Goal: Task Accomplishment & Management: Manage account settings

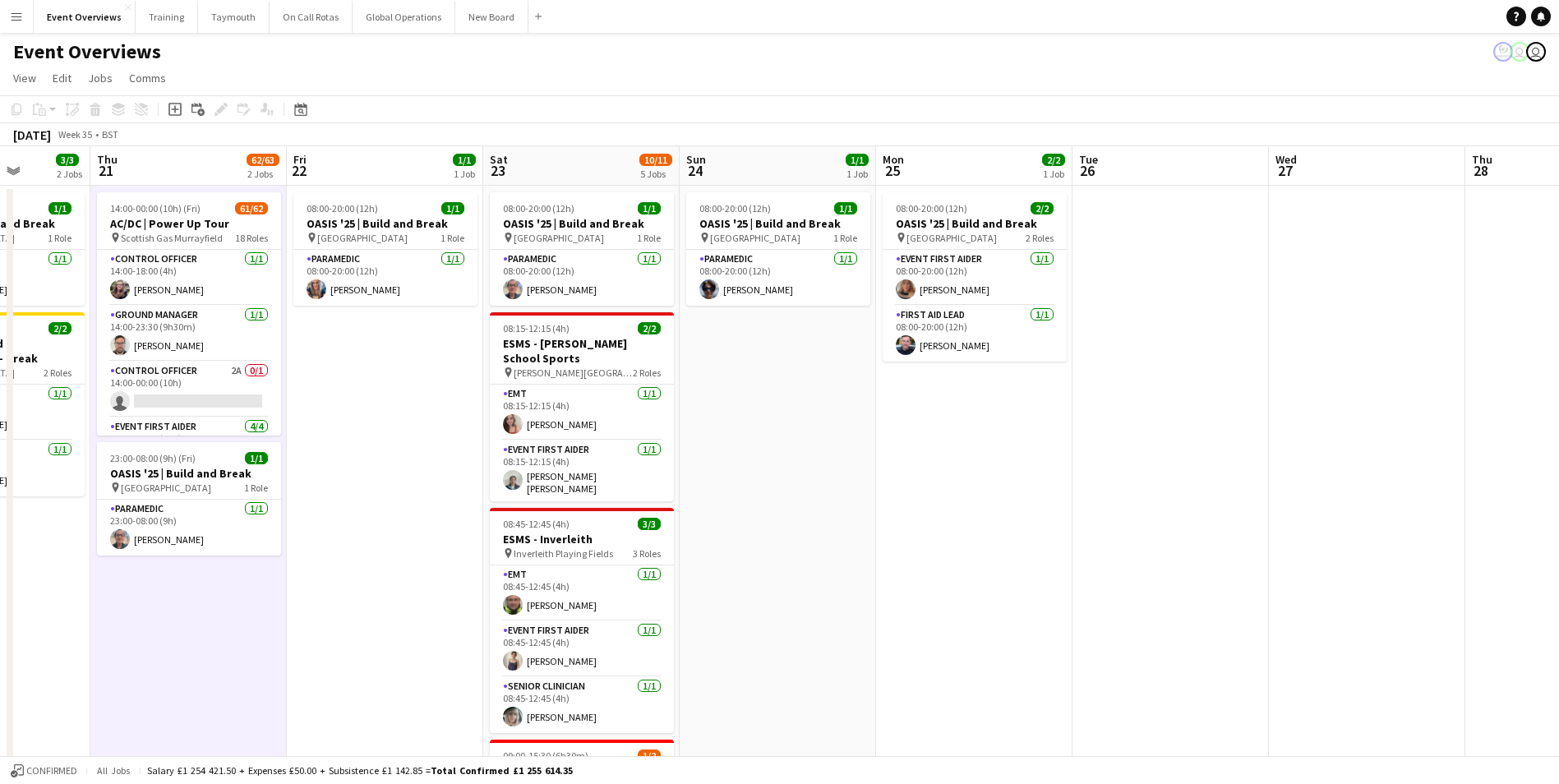
drag, startPoint x: 146, startPoint y: 491, endPoint x: 1553, endPoint y: 453, distance: 1407.5
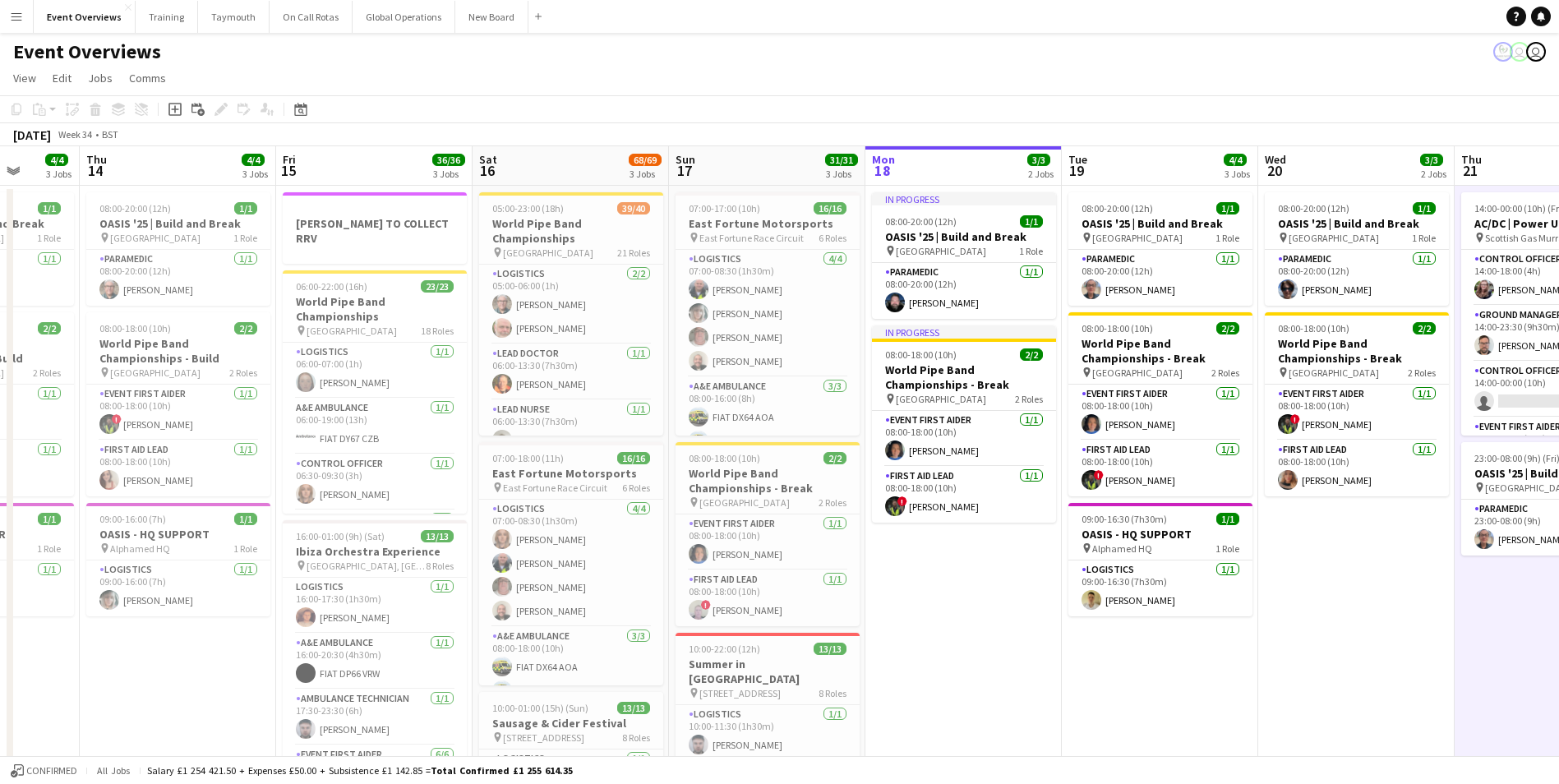
scroll to position [0, 510]
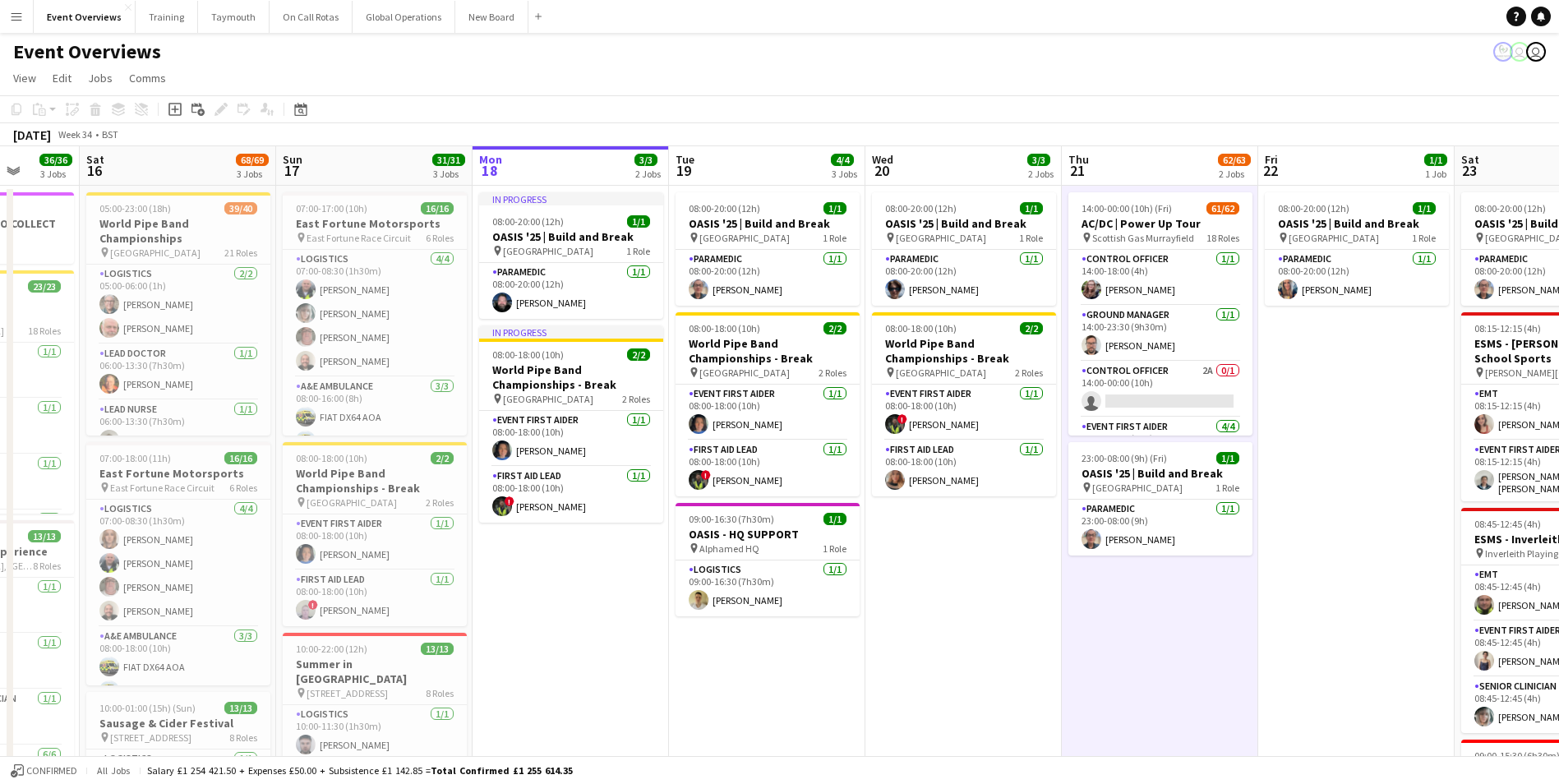
drag, startPoint x: 357, startPoint y: 616, endPoint x: 1727, endPoint y: 502, distance: 1374.7
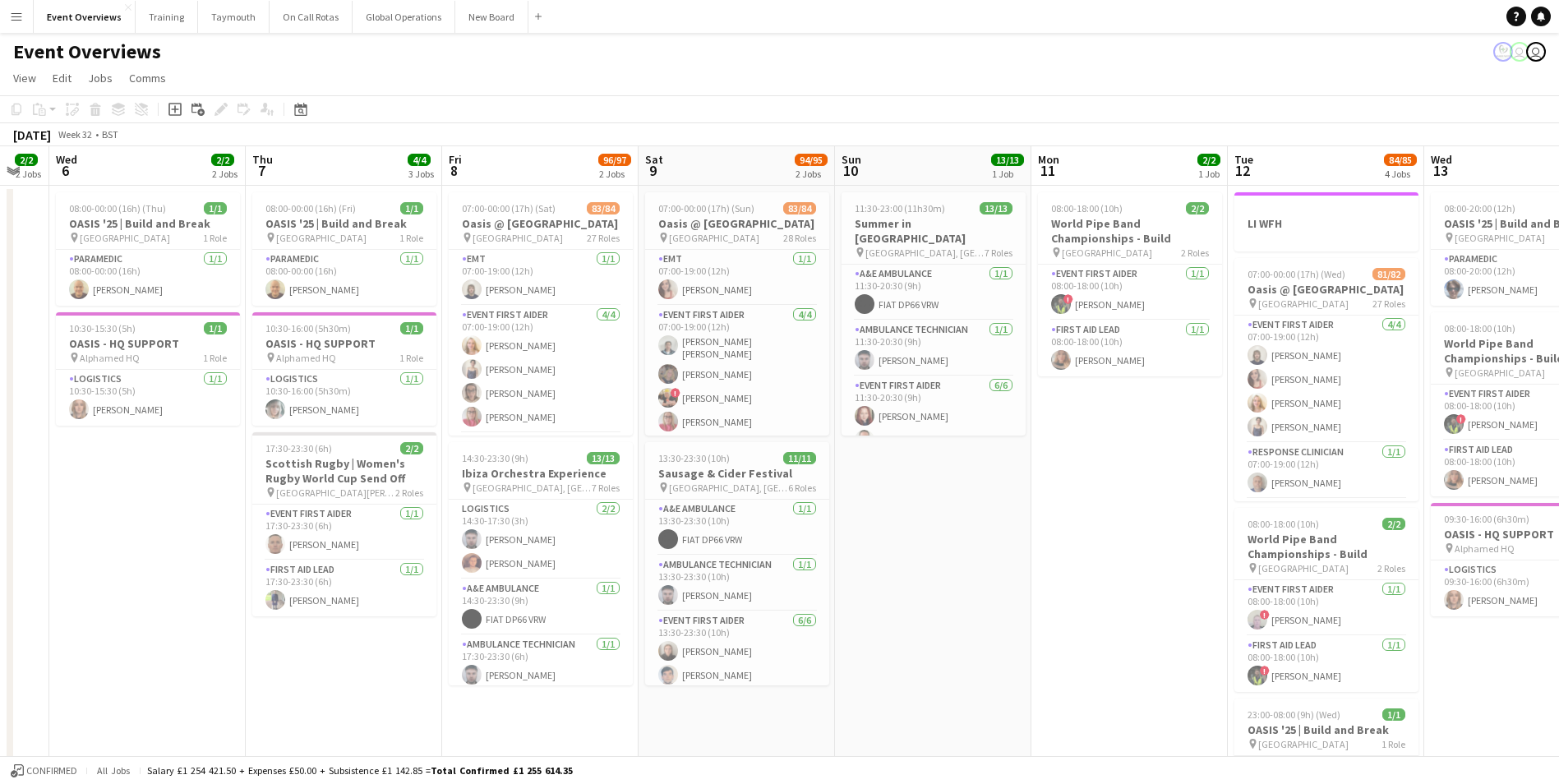
drag, startPoint x: 696, startPoint y: 622, endPoint x: 799, endPoint y: 488, distance: 169.0
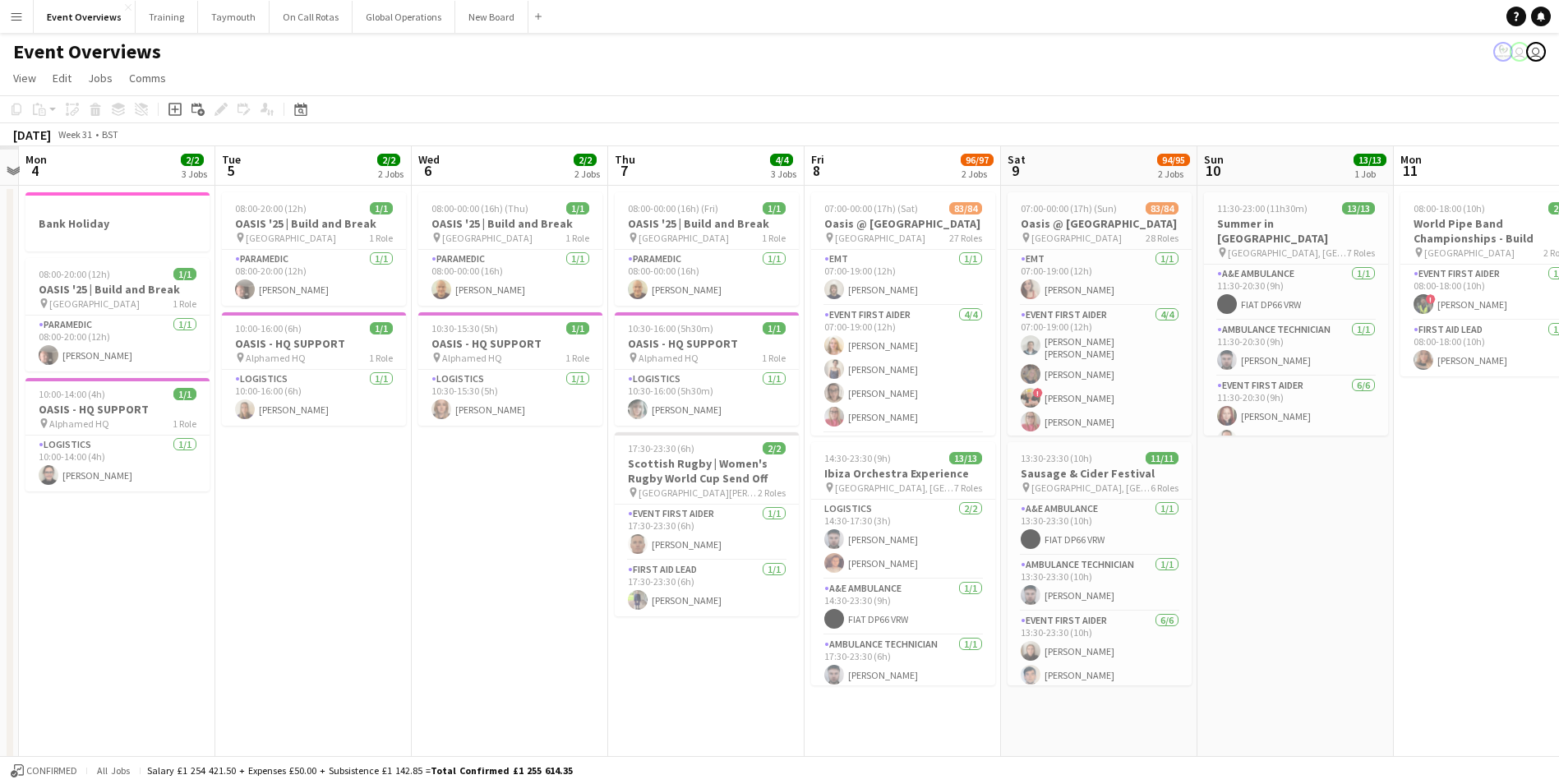
drag, startPoint x: 229, startPoint y: 651, endPoint x: 966, endPoint y: 577, distance: 740.7
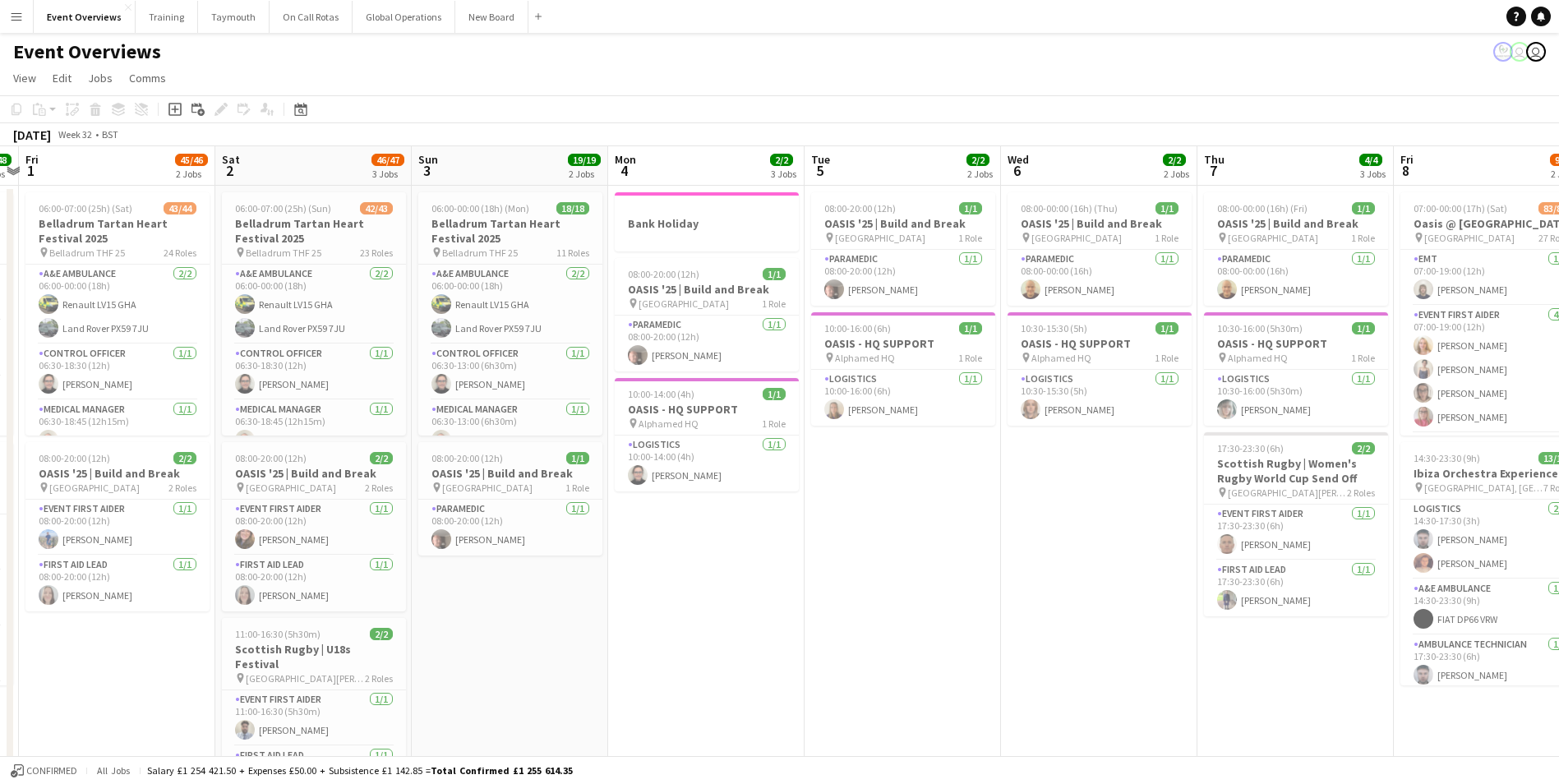
scroll to position [0, 578]
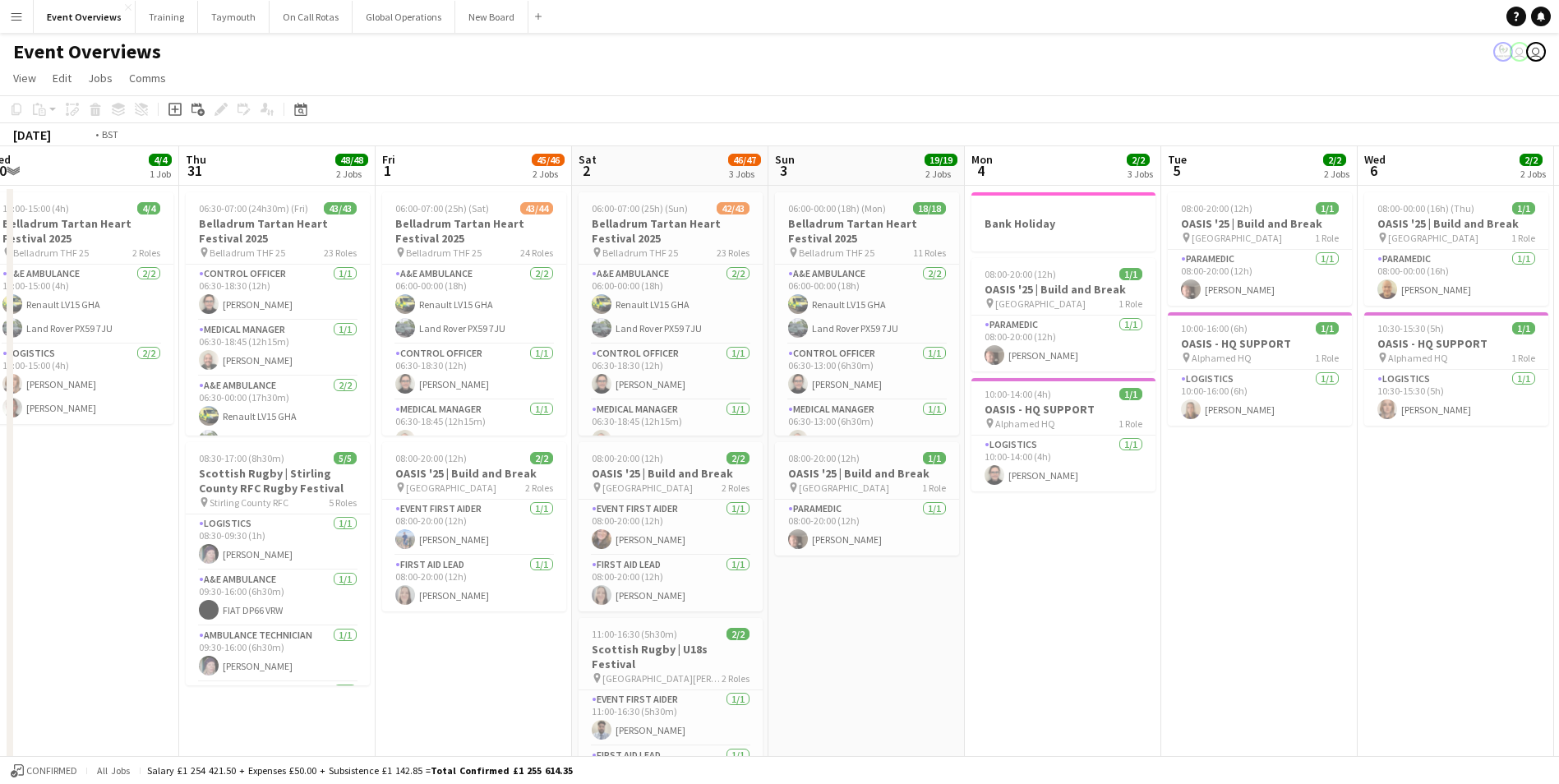
drag, startPoint x: 519, startPoint y: 624, endPoint x: 1492, endPoint y: 535, distance: 977.1
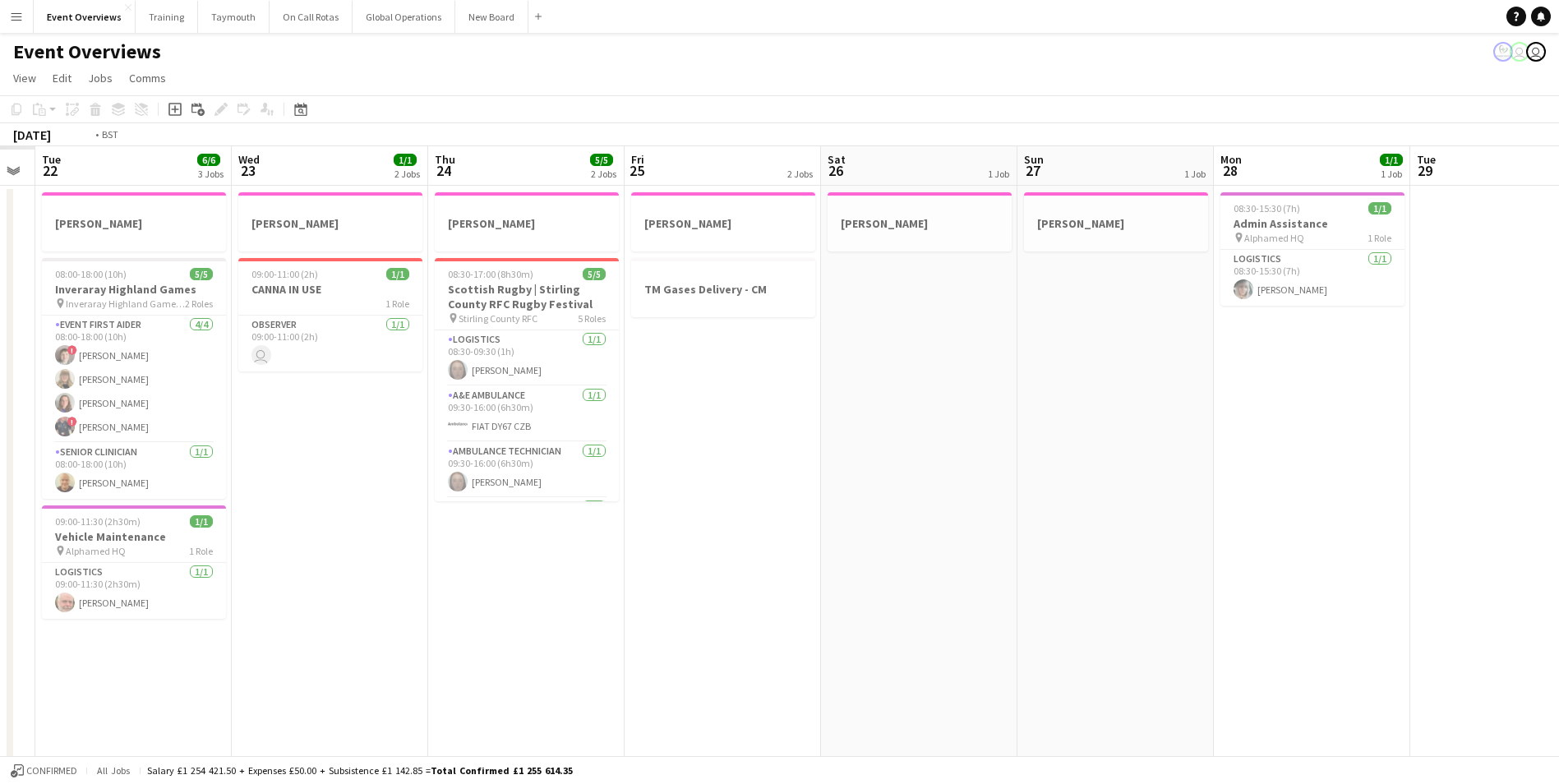
scroll to position [0, 547]
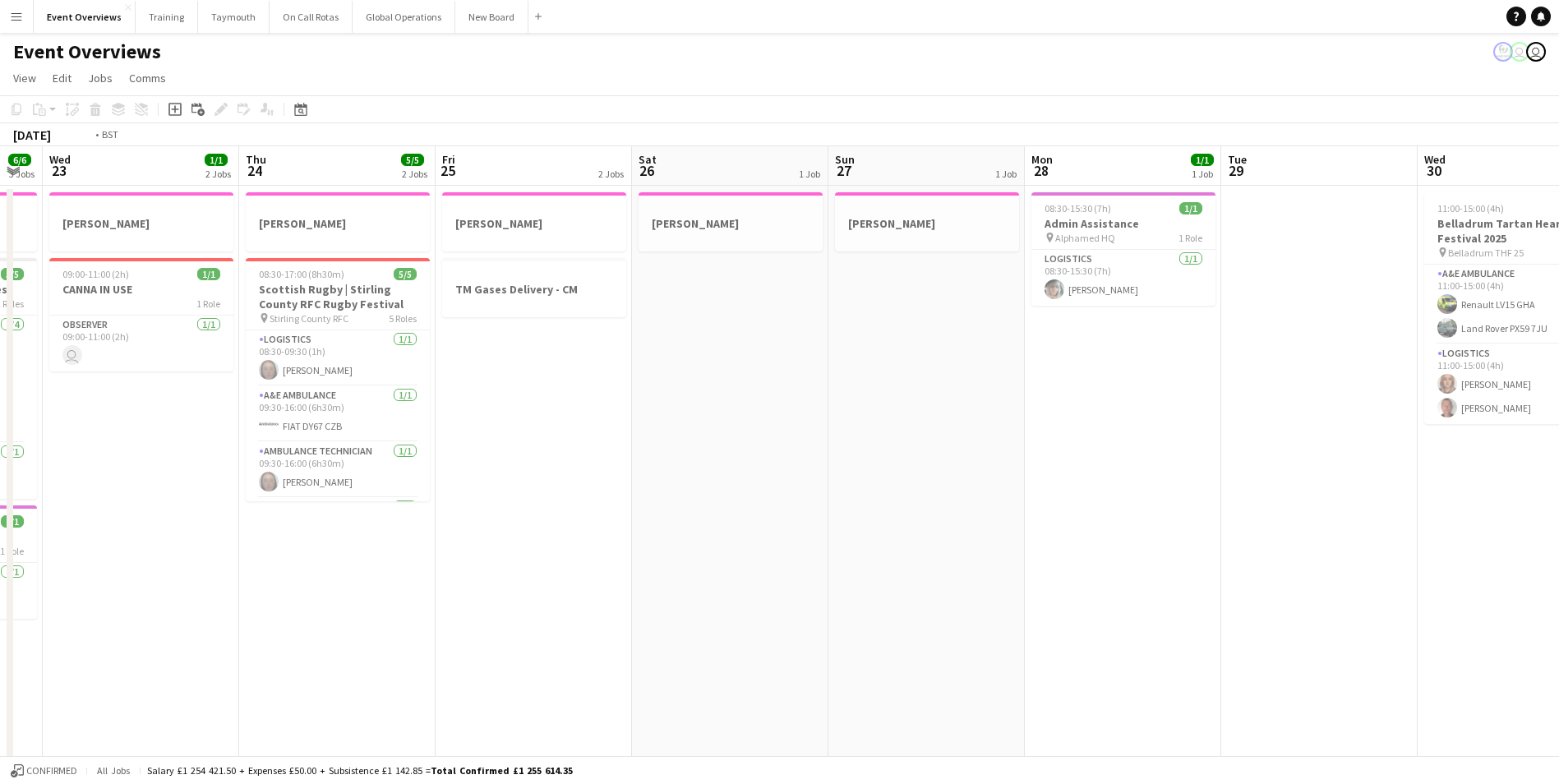
drag, startPoint x: 325, startPoint y: 595, endPoint x: 1679, endPoint y: 547, distance: 1354.9
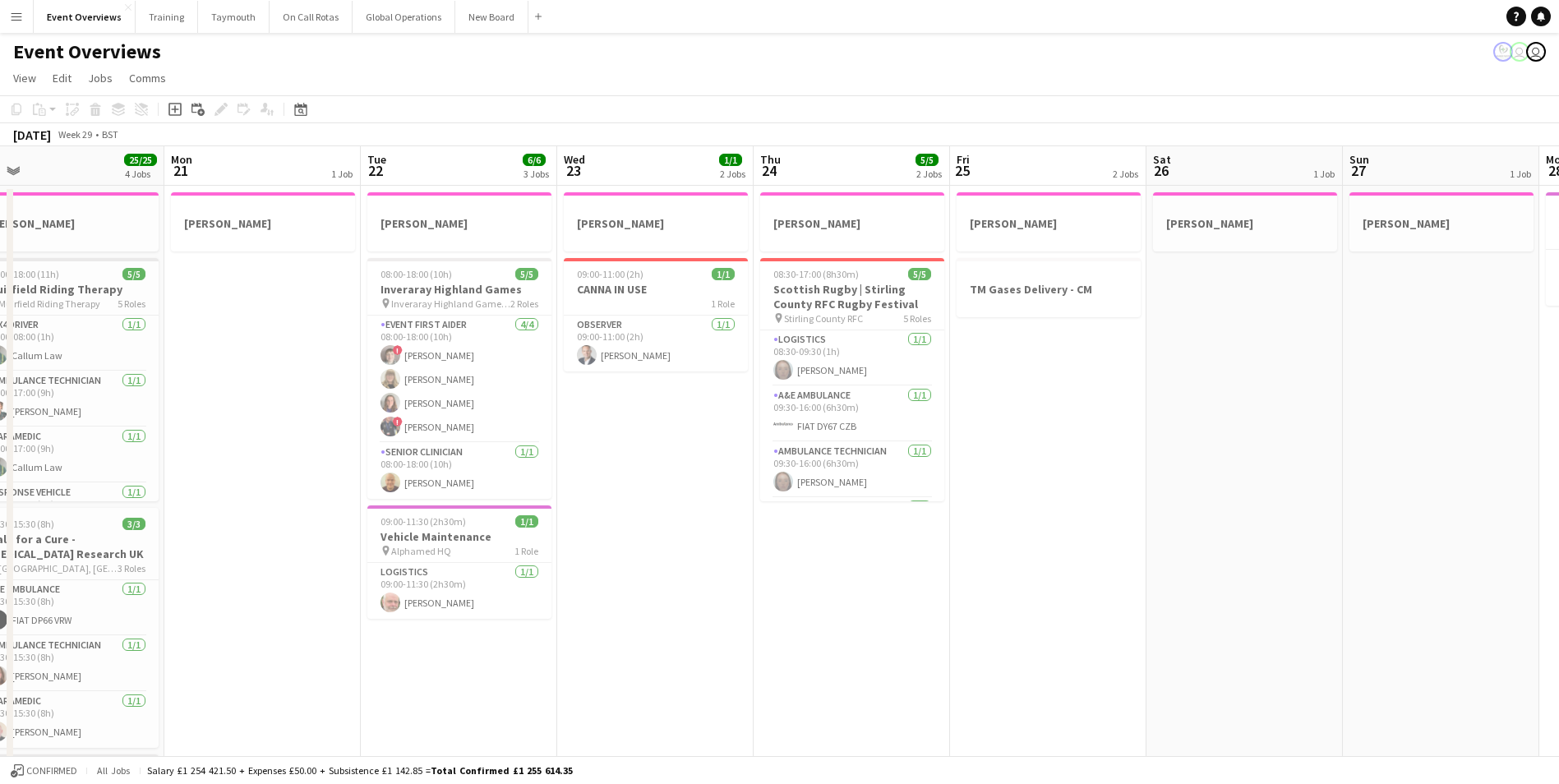
scroll to position [0, 519]
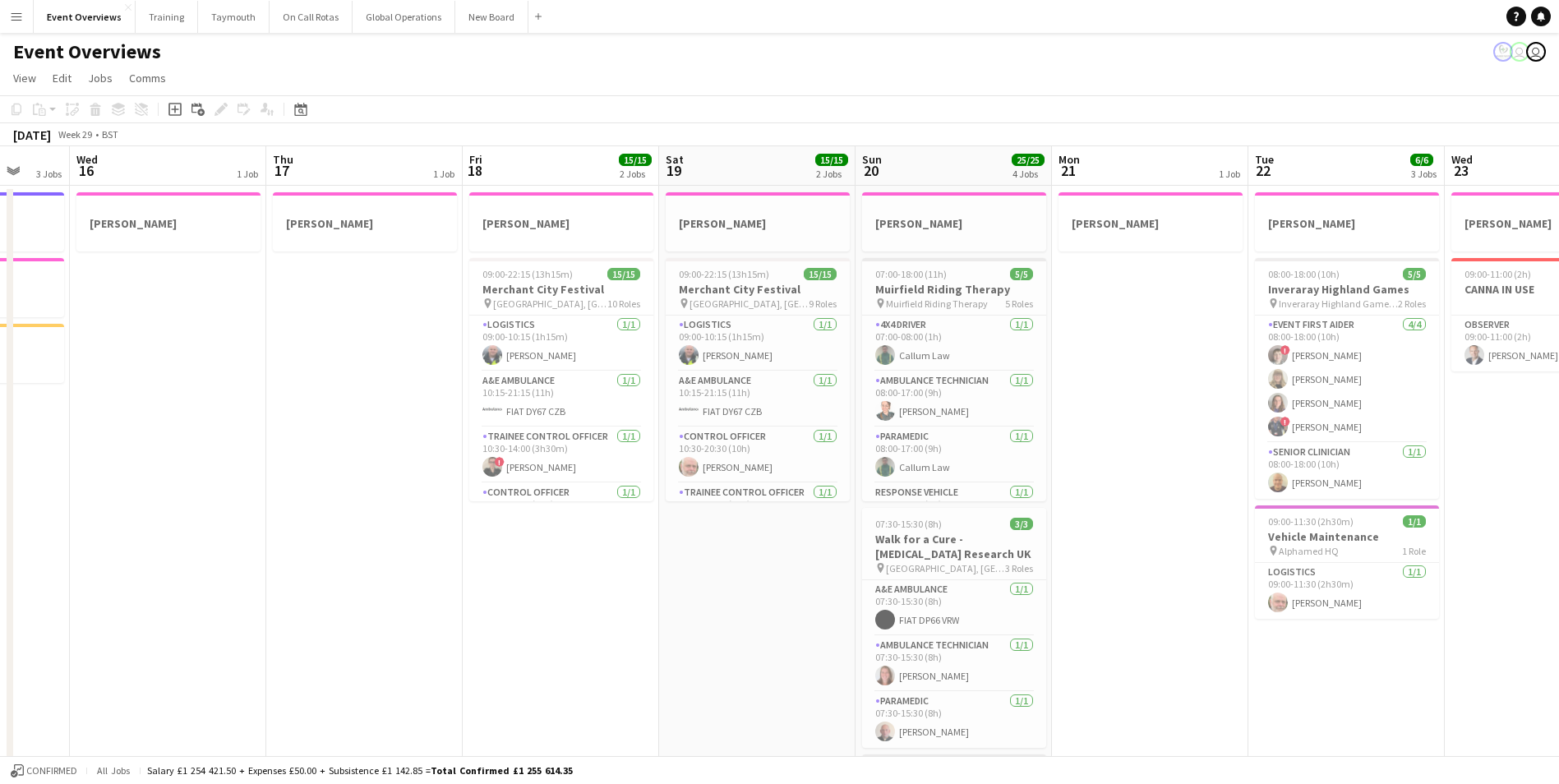
drag, startPoint x: 500, startPoint y: 643, endPoint x: 1436, endPoint y: 541, distance: 941.5
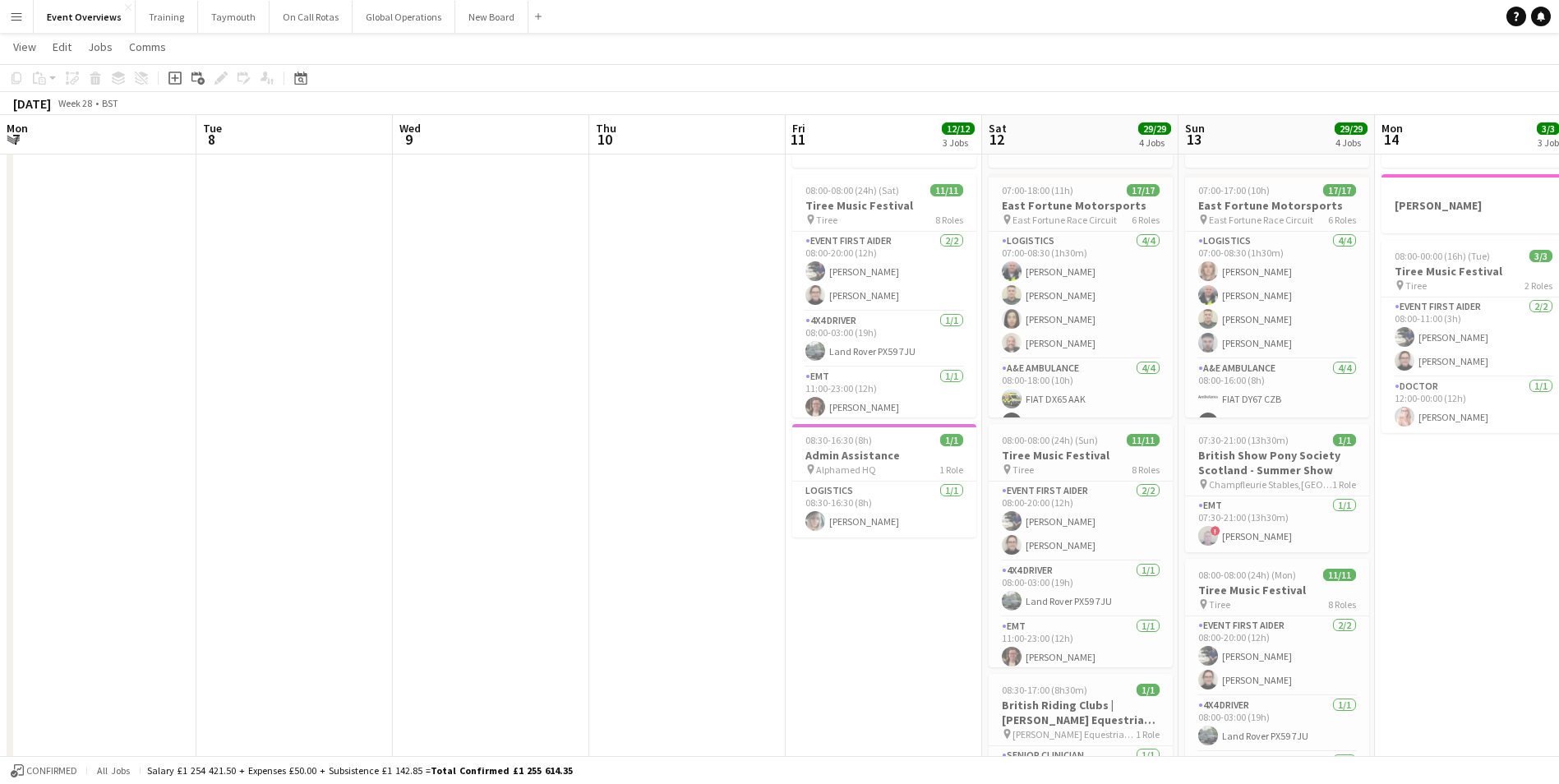
scroll to position [0, 498]
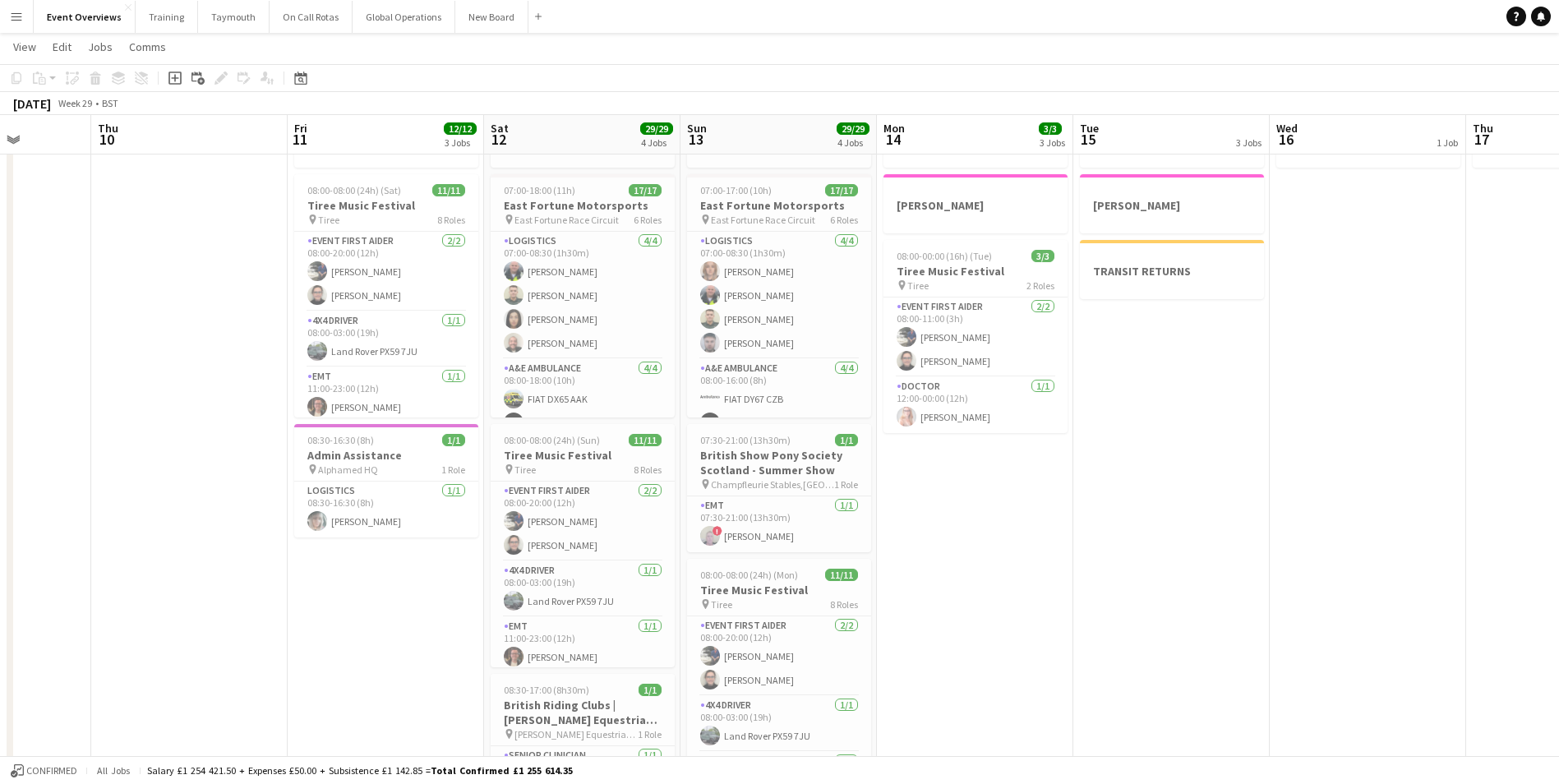
drag, startPoint x: 322, startPoint y: 574, endPoint x: 1868, endPoint y: 386, distance: 1557.4
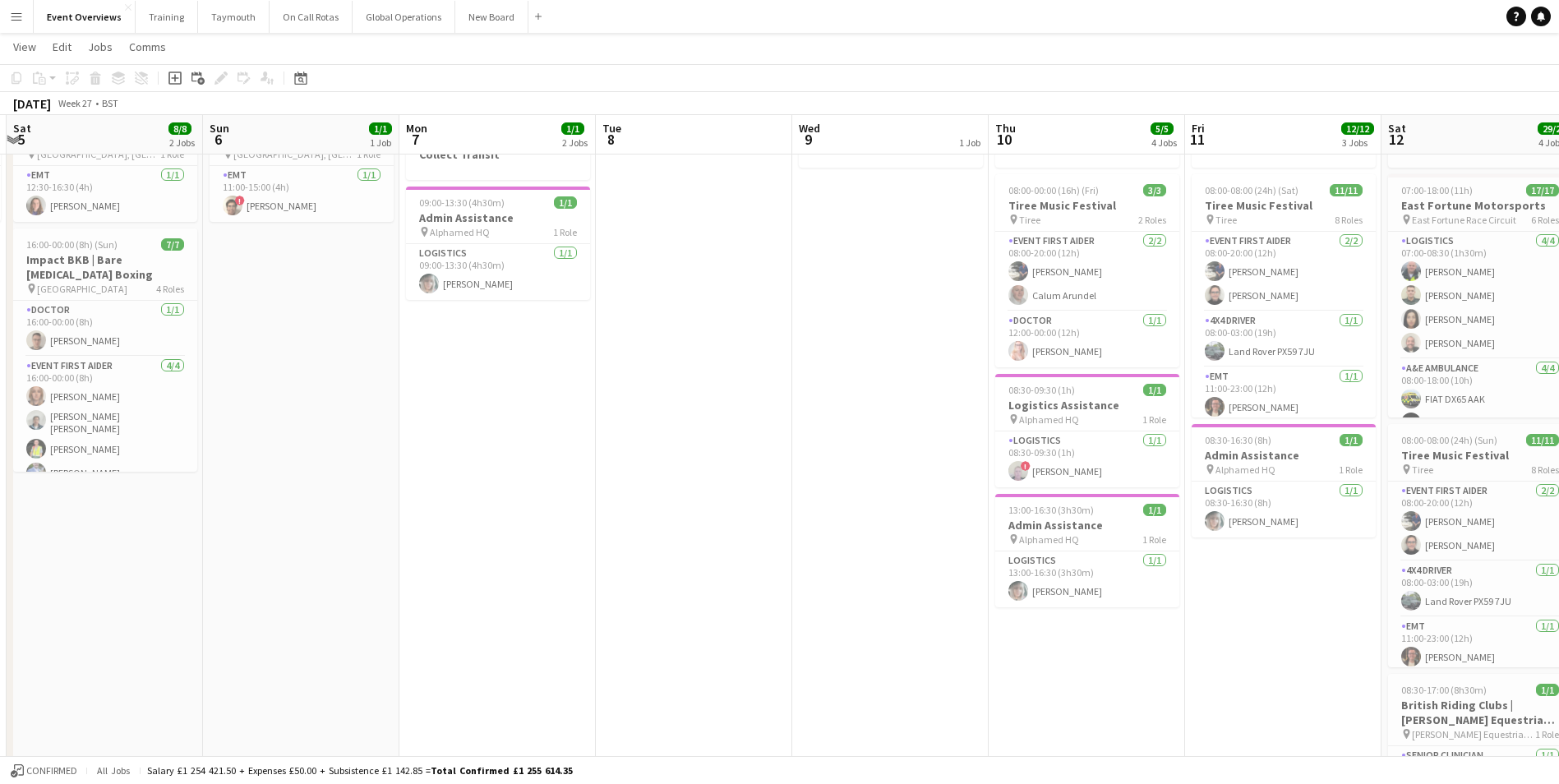
drag, startPoint x: 328, startPoint y: 595, endPoint x: 1932, endPoint y: 429, distance: 1612.6
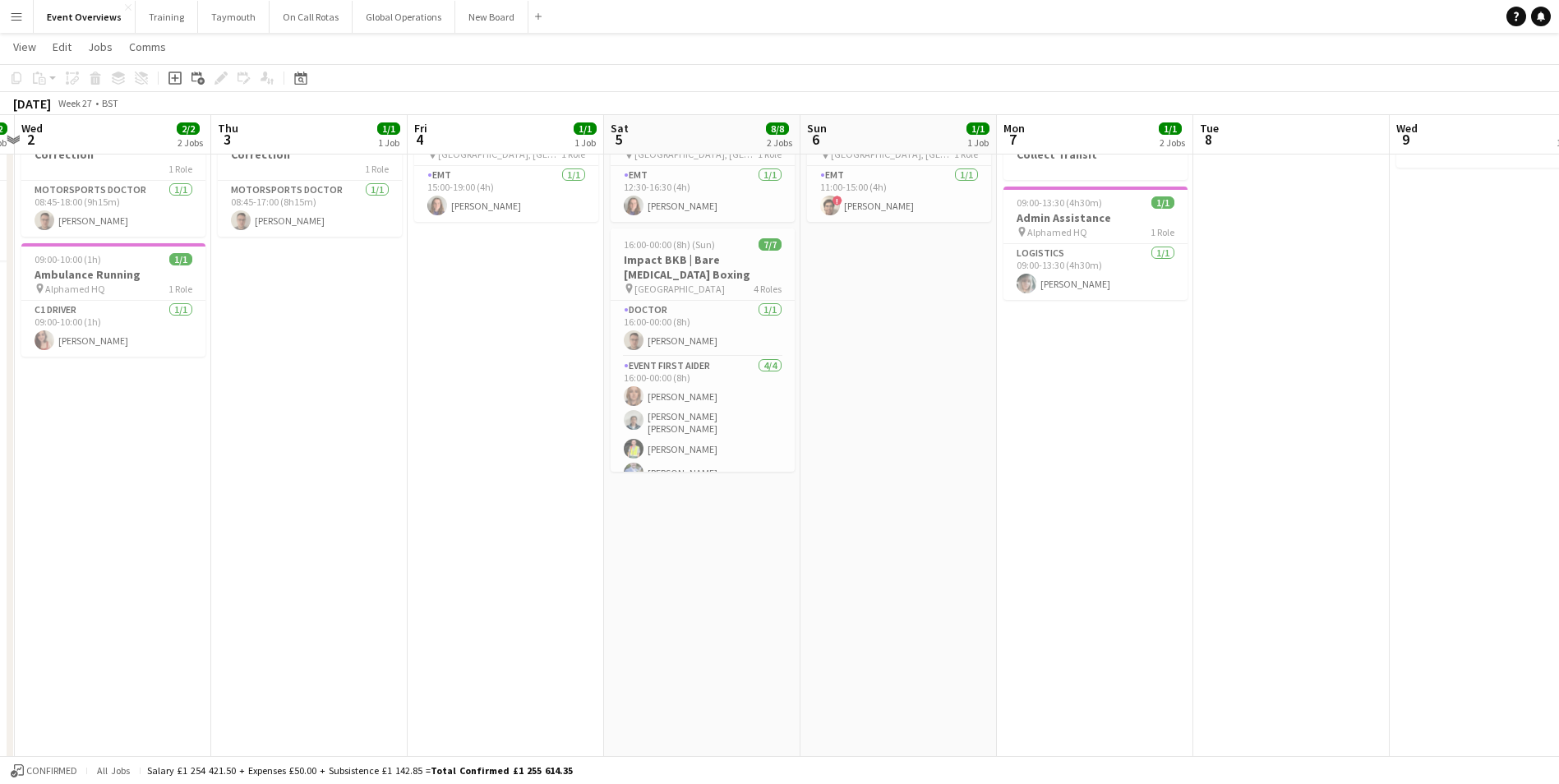
drag, startPoint x: 835, startPoint y: 522, endPoint x: 1717, endPoint y: 402, distance: 890.1
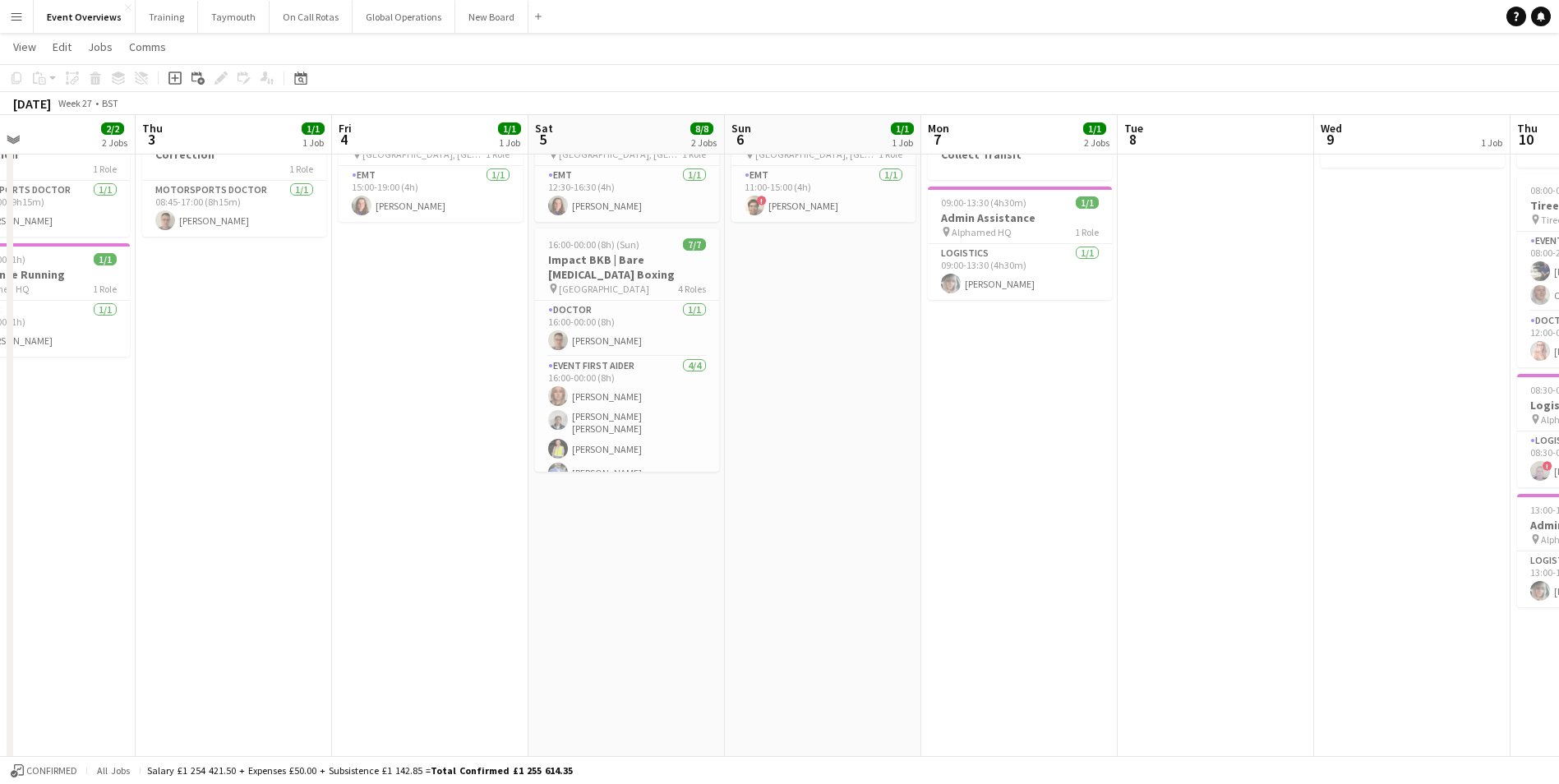
drag, startPoint x: 405, startPoint y: 537, endPoint x: 717, endPoint y: 502, distance: 314.0
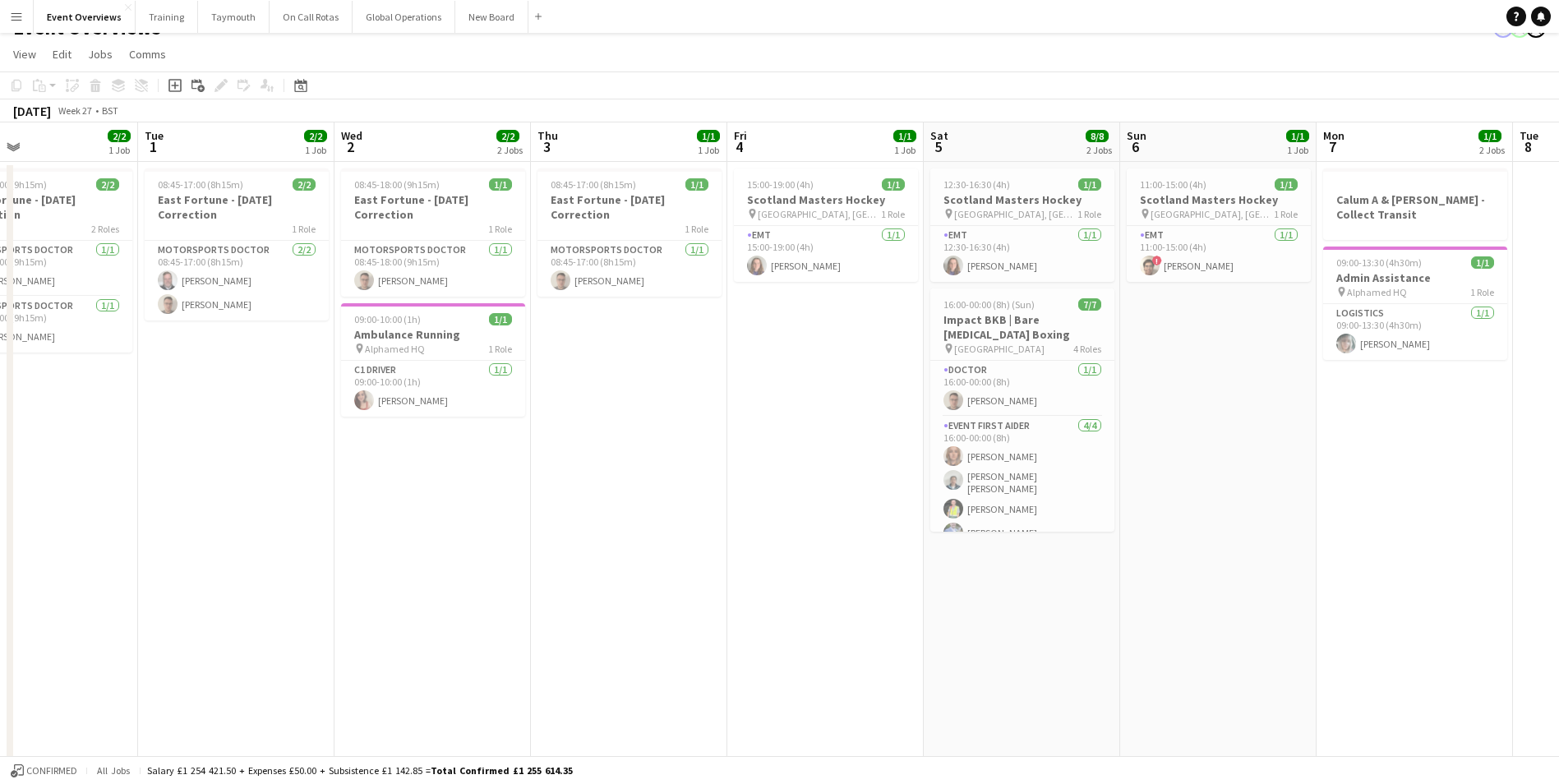
scroll to position [0, 0]
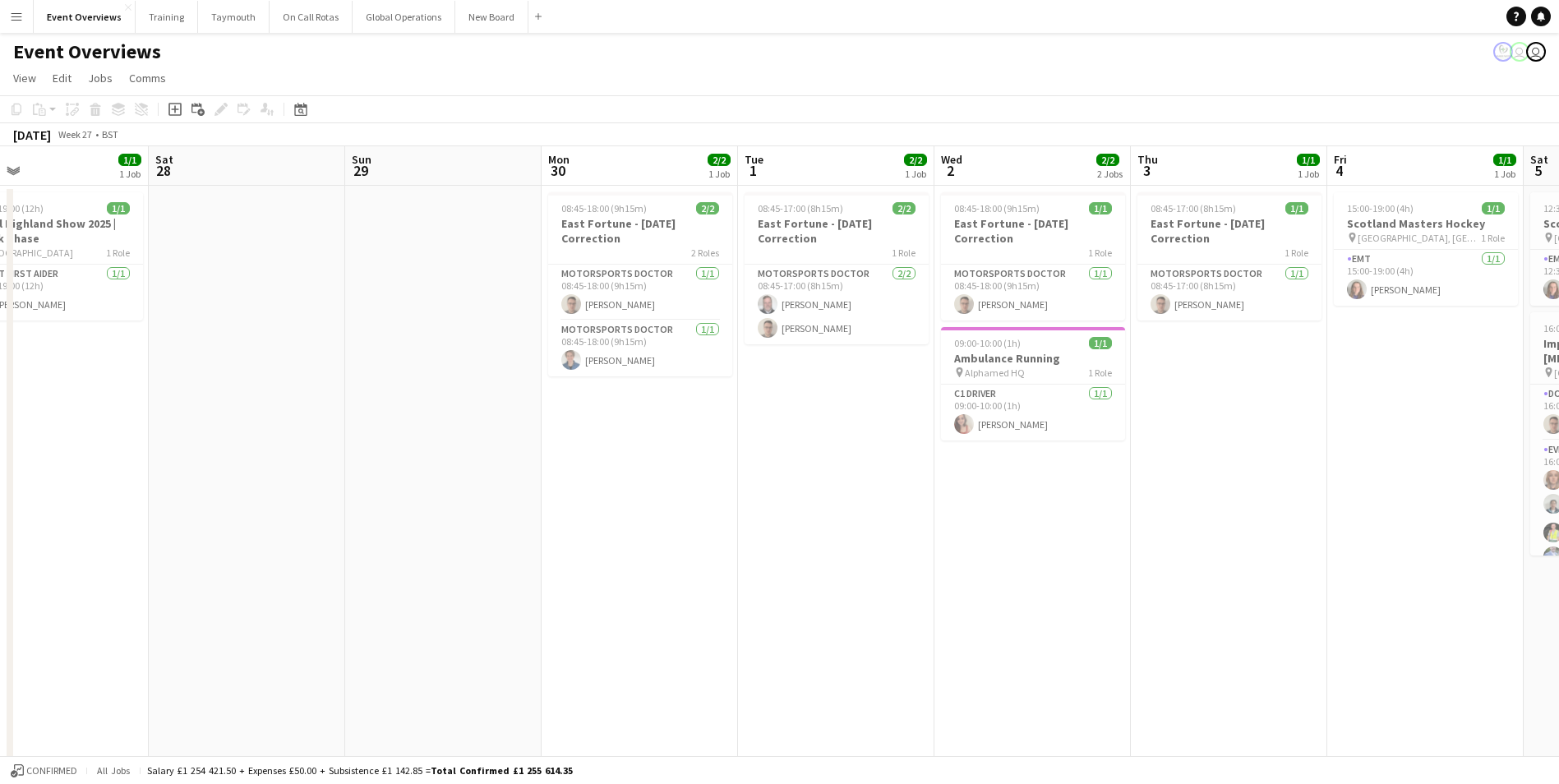
drag, startPoint x: 355, startPoint y: 552, endPoint x: 1802, endPoint y: 372, distance: 1458.2
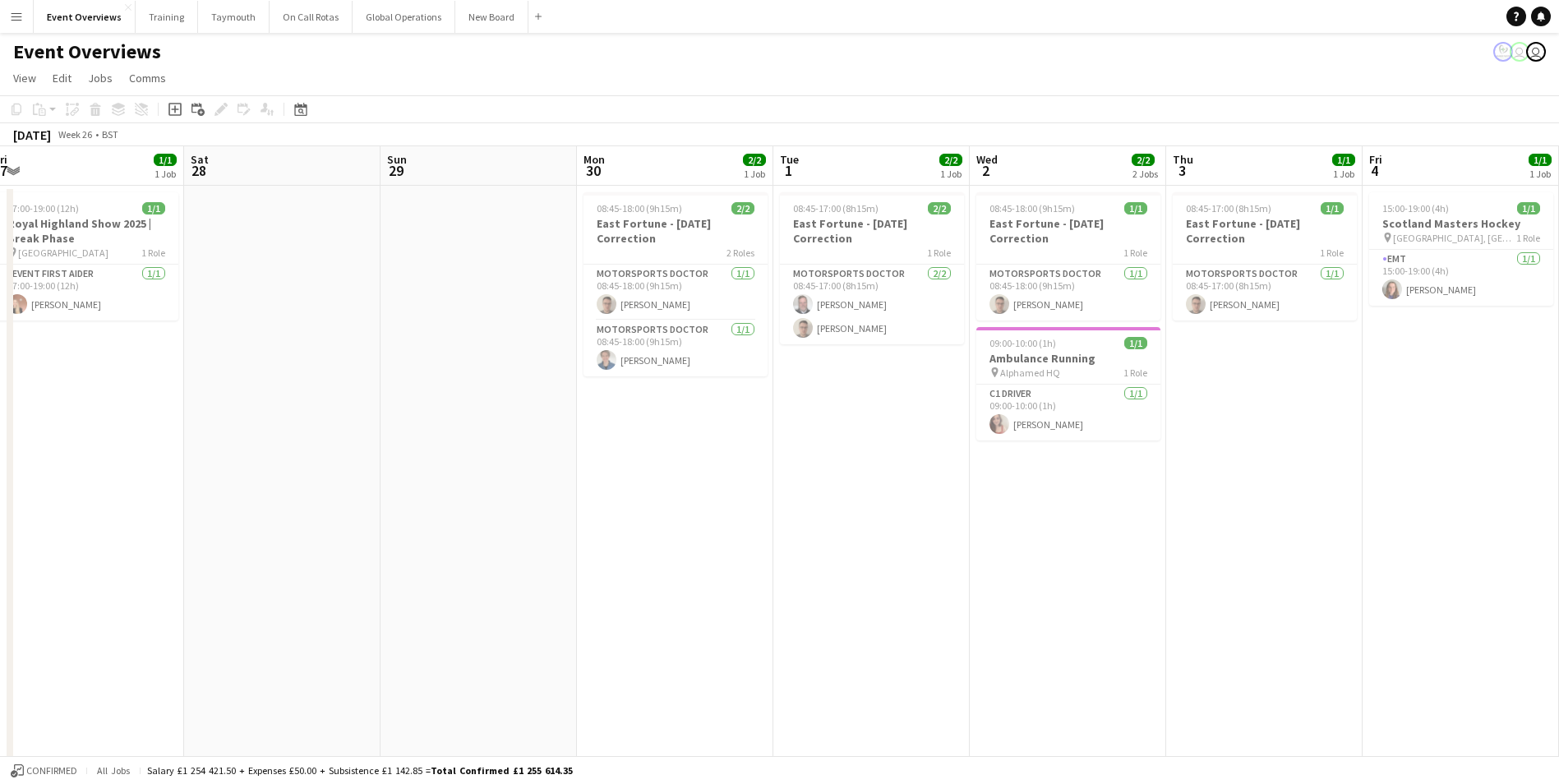
scroll to position [0, 462]
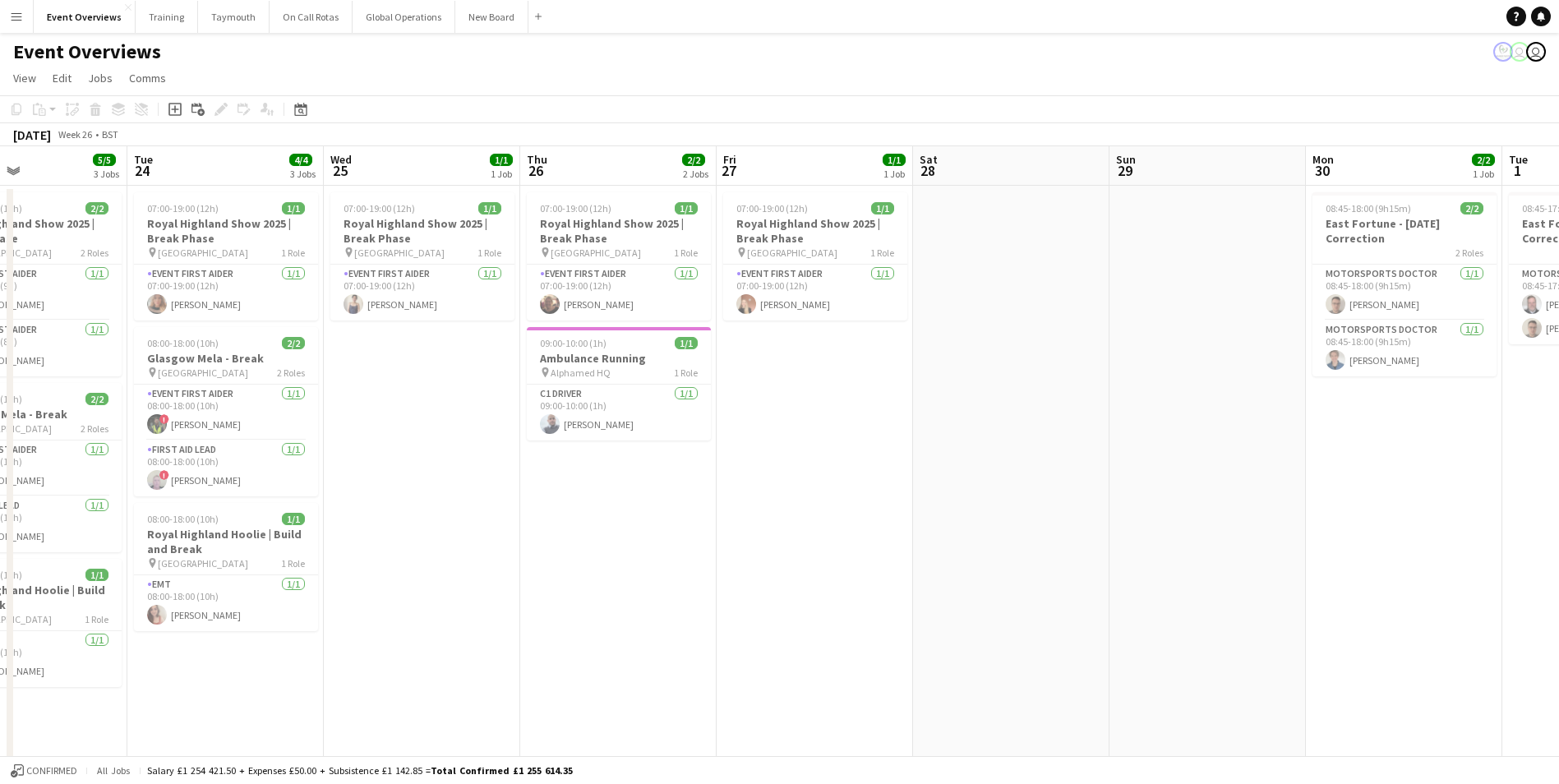
drag, startPoint x: 779, startPoint y: 490, endPoint x: 1341, endPoint y: 420, distance: 566.3
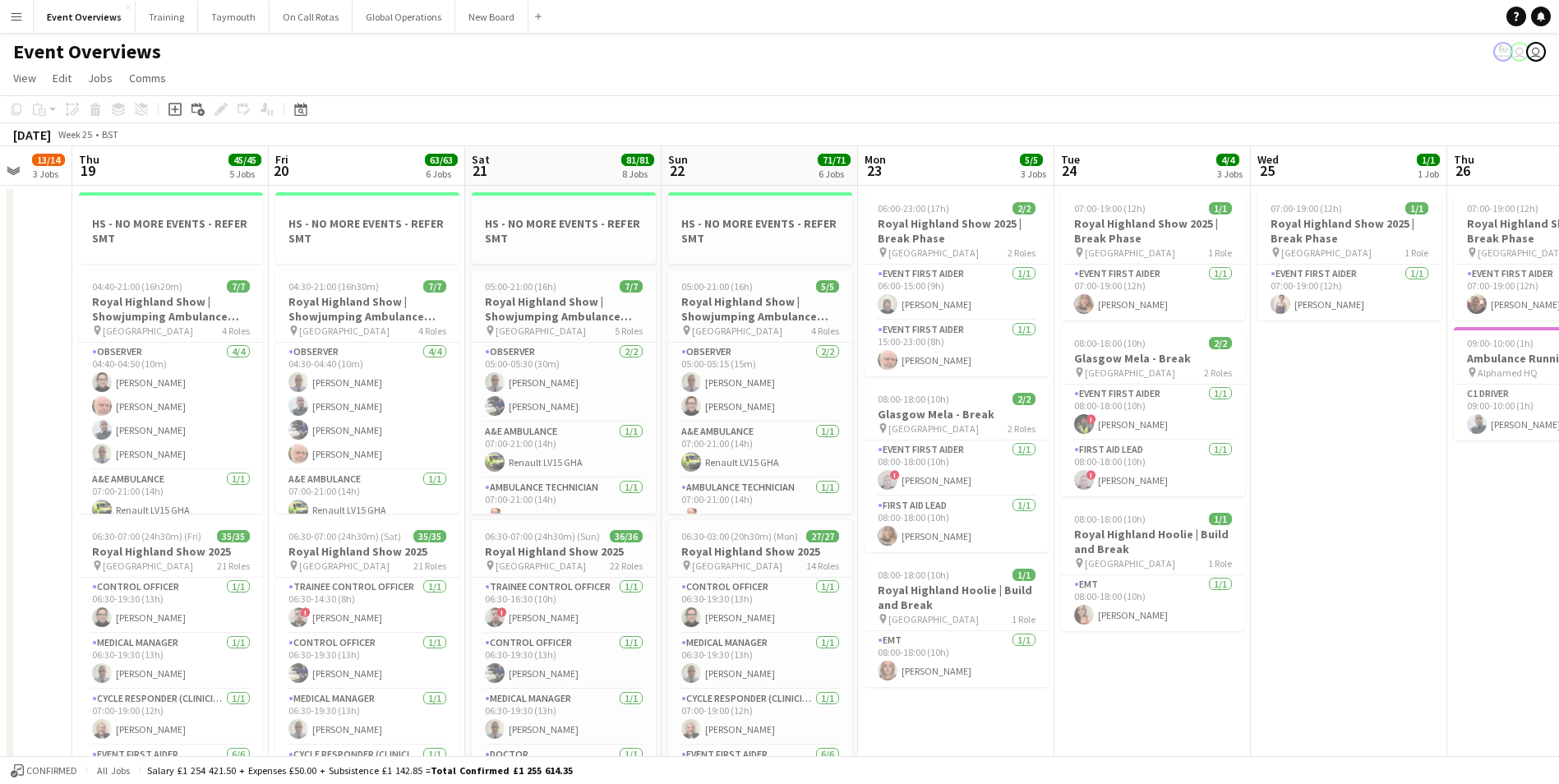
scroll to position [0, 330]
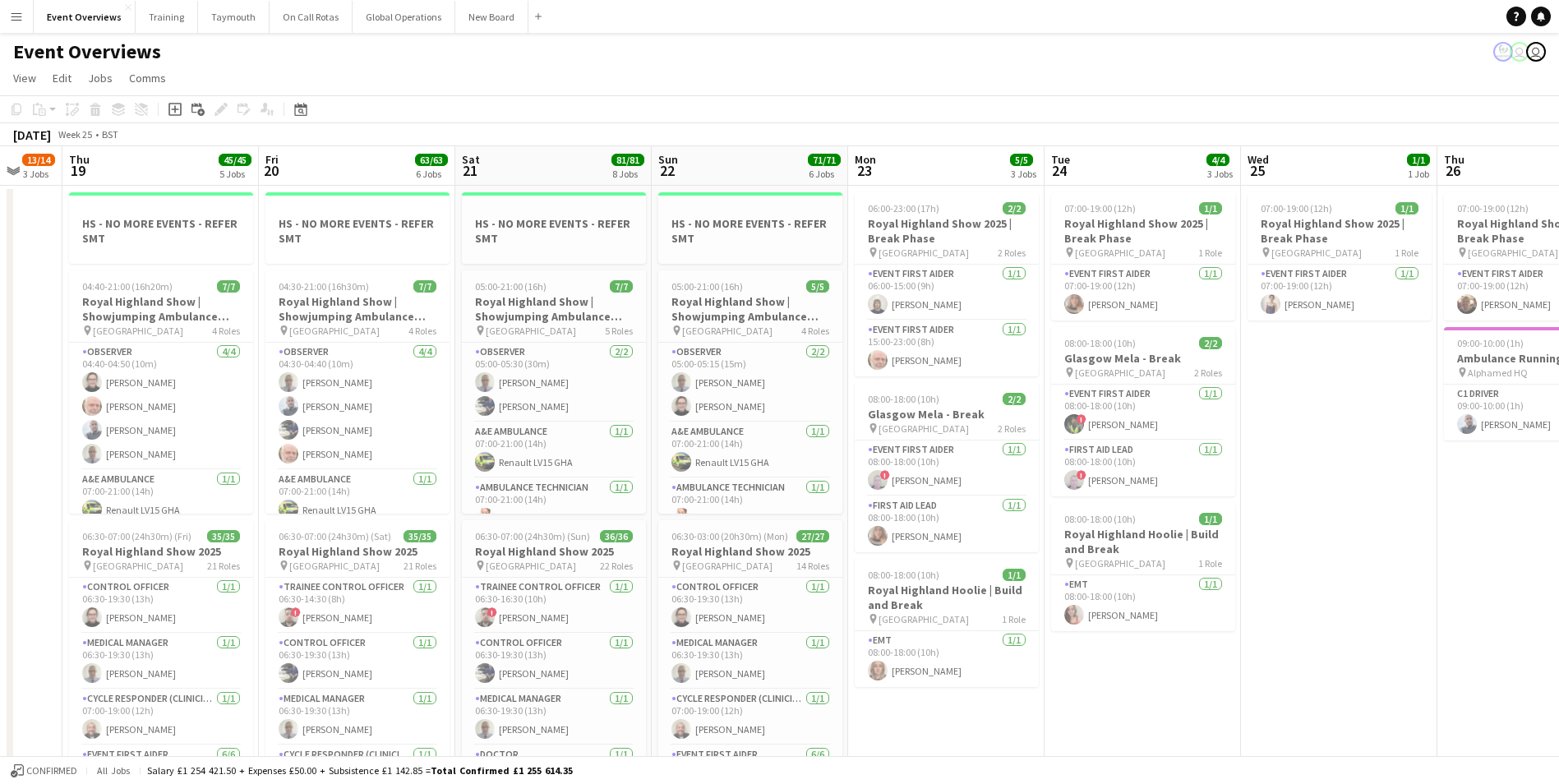
drag, startPoint x: 418, startPoint y: 527, endPoint x: 1335, endPoint y: 416, distance: 923.7
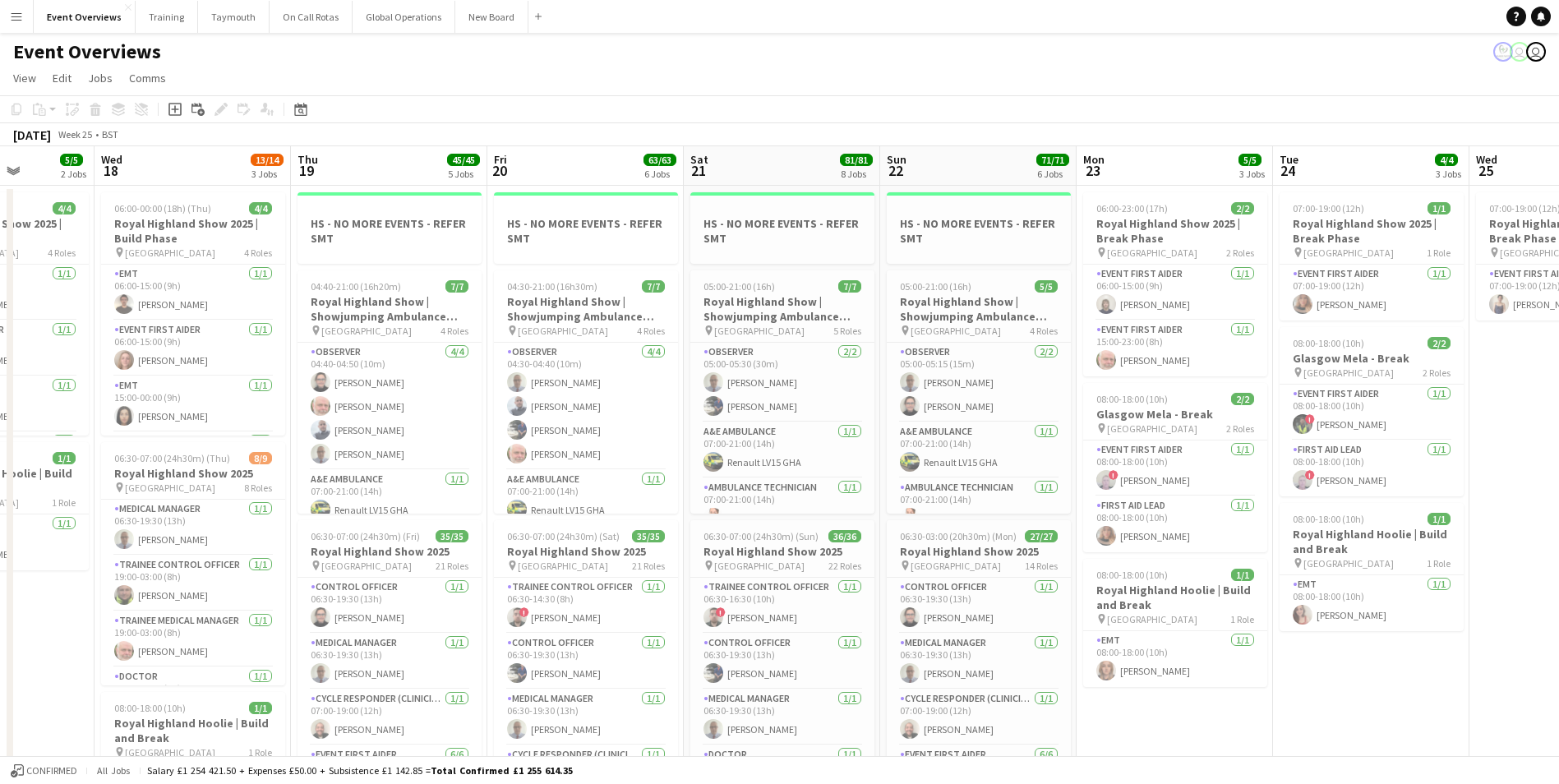
scroll to position [0, 495]
drag, startPoint x: 1305, startPoint y: 515, endPoint x: 1913, endPoint y: 445, distance: 612.0
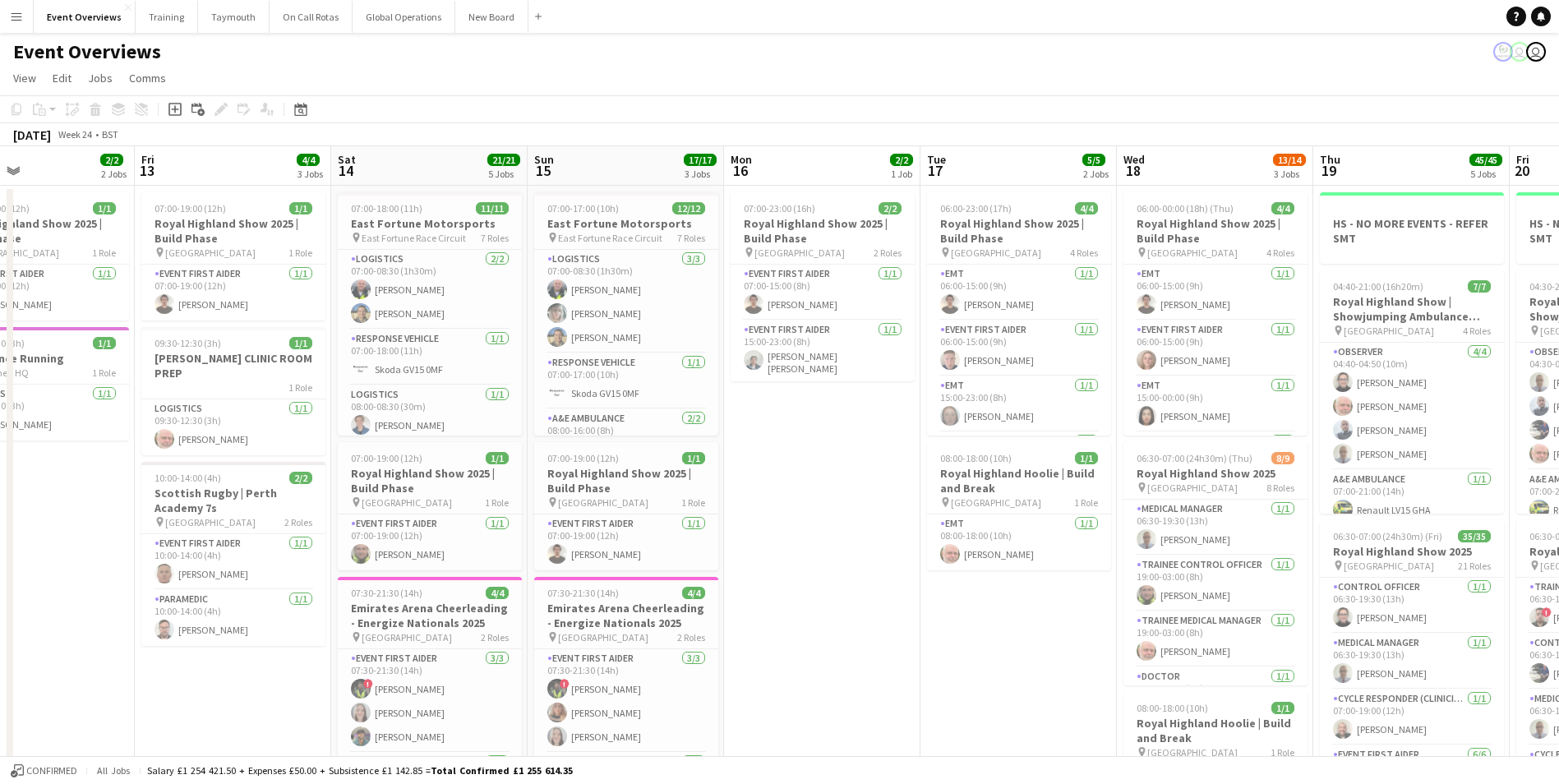
scroll to position [0, 414]
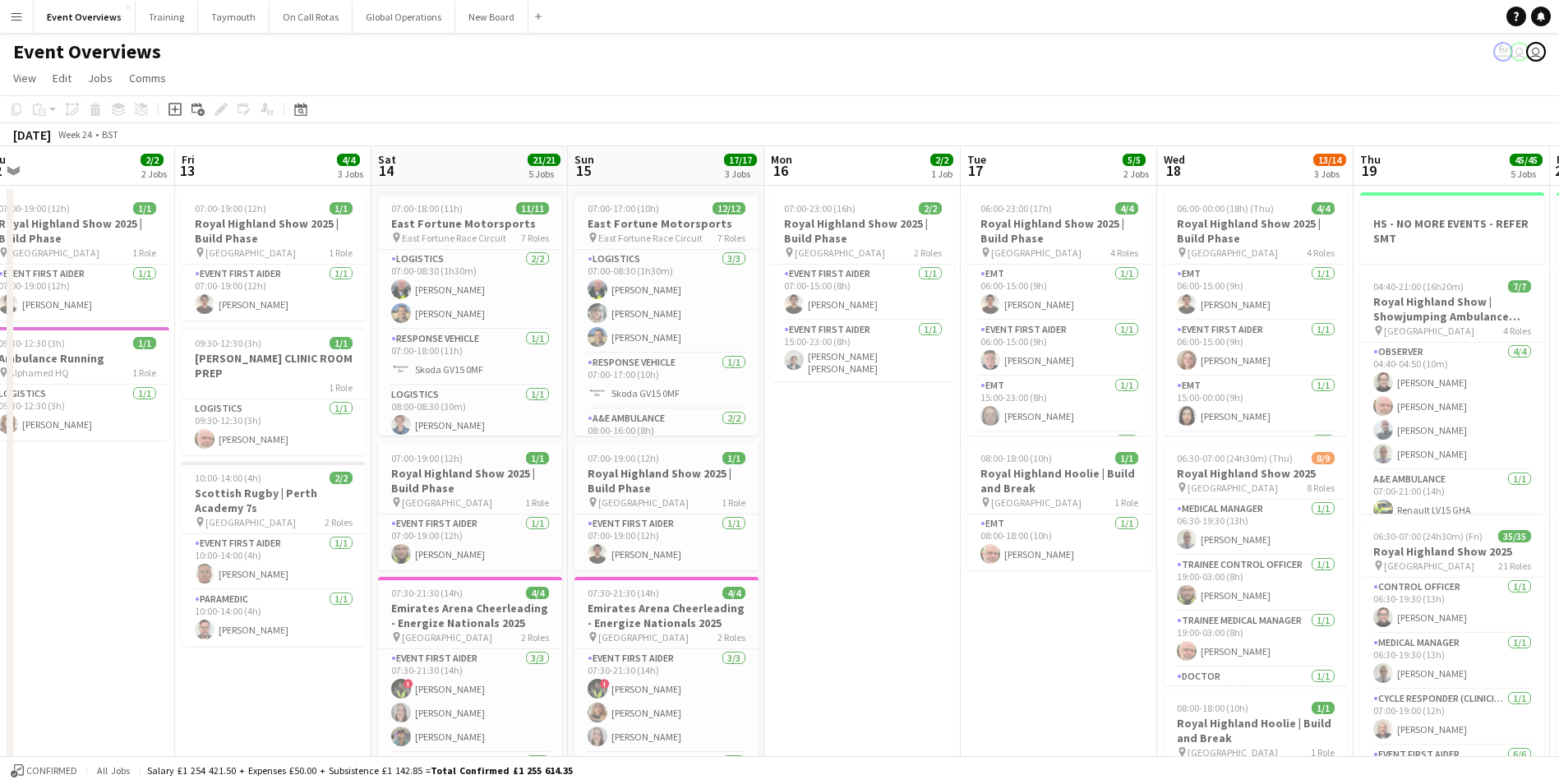
drag, startPoint x: 73, startPoint y: 602, endPoint x: 923, endPoint y: 496, distance: 856.6
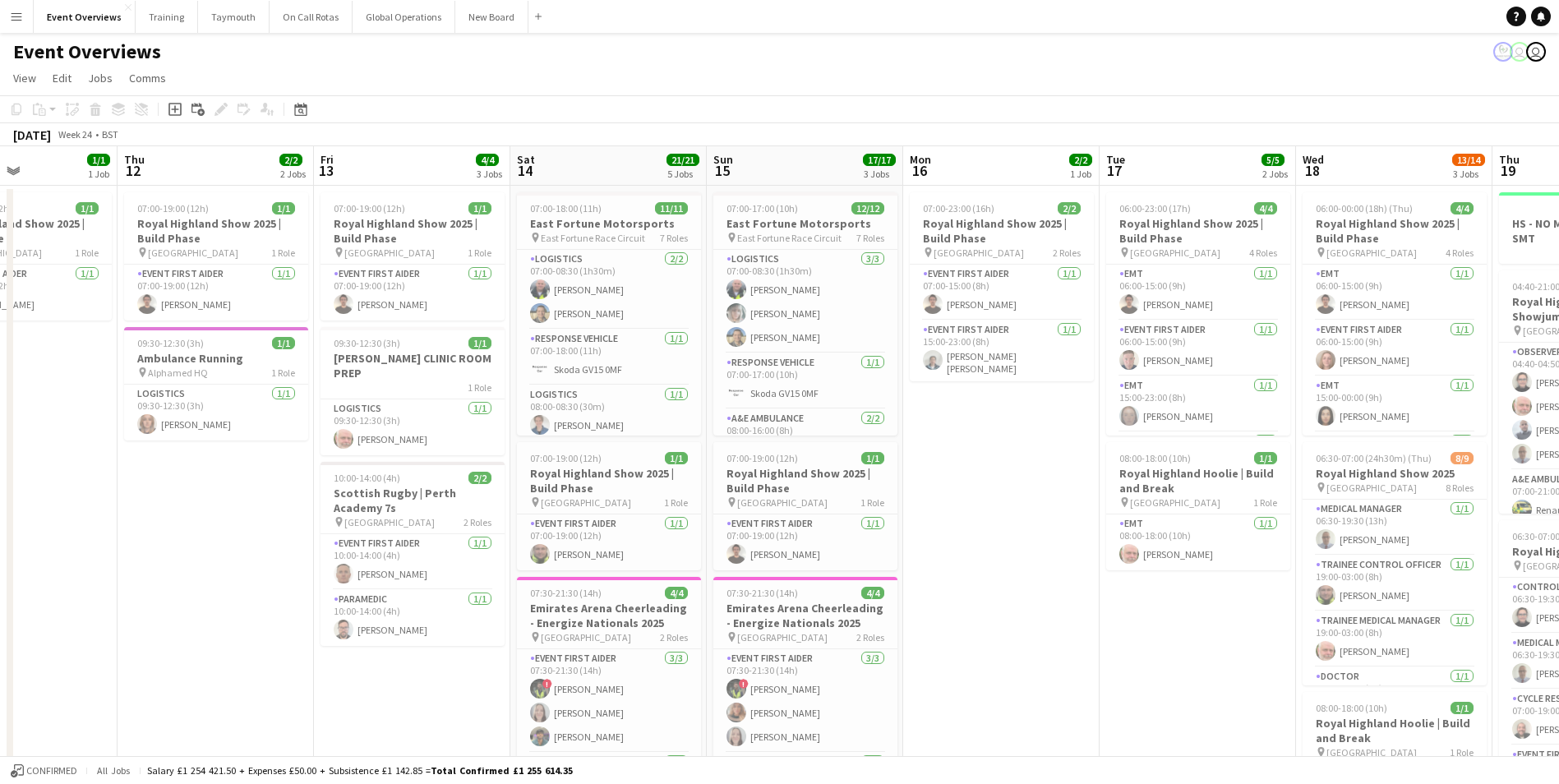
drag, startPoint x: 283, startPoint y: 664, endPoint x: 715, endPoint y: 622, distance: 434.0
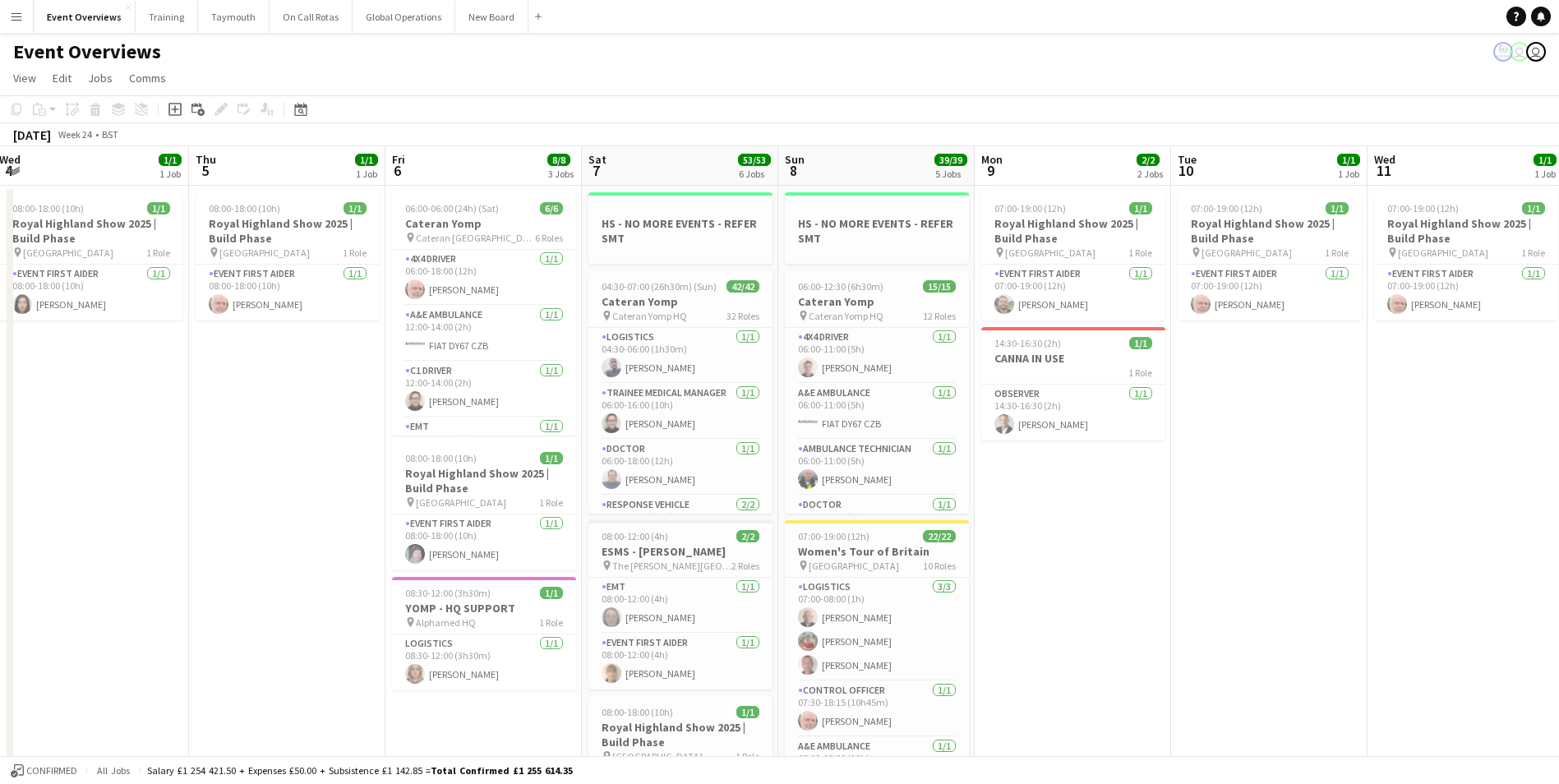
scroll to position [0, 0]
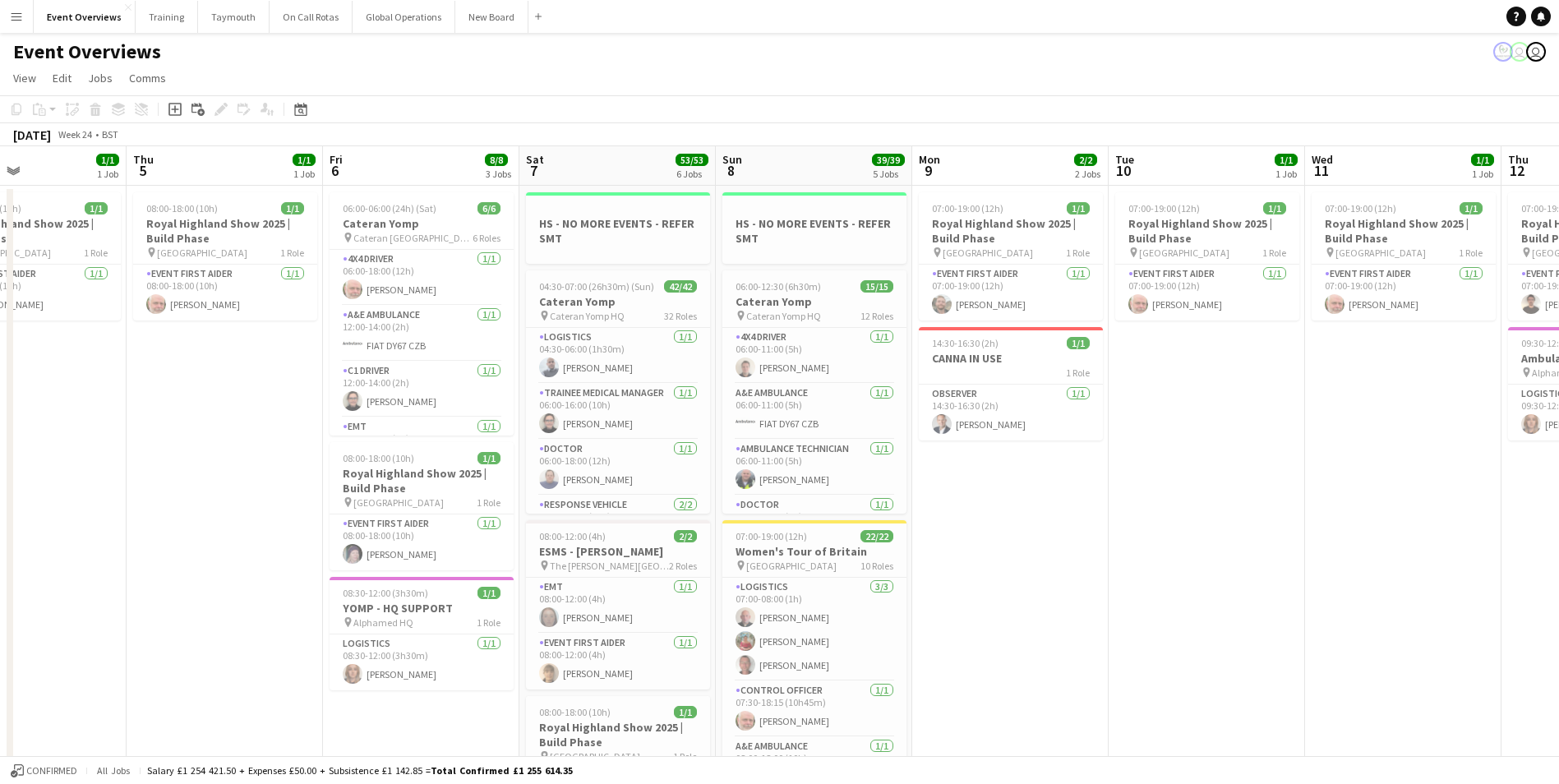
drag, startPoint x: 312, startPoint y: 634, endPoint x: 1442, endPoint y: 504, distance: 1137.5
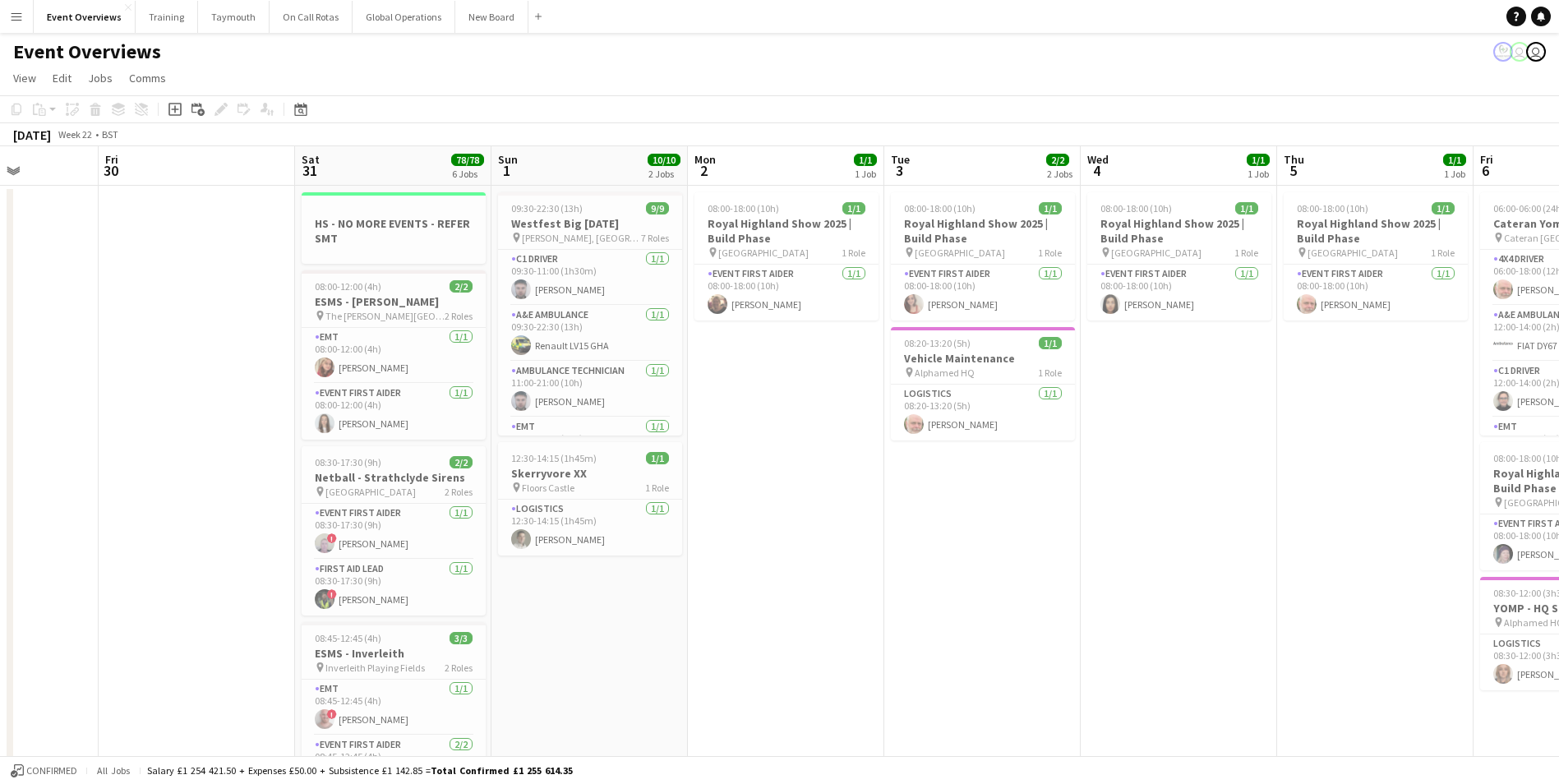
drag, startPoint x: 232, startPoint y: 611, endPoint x: 1182, endPoint y: 592, distance: 950.2
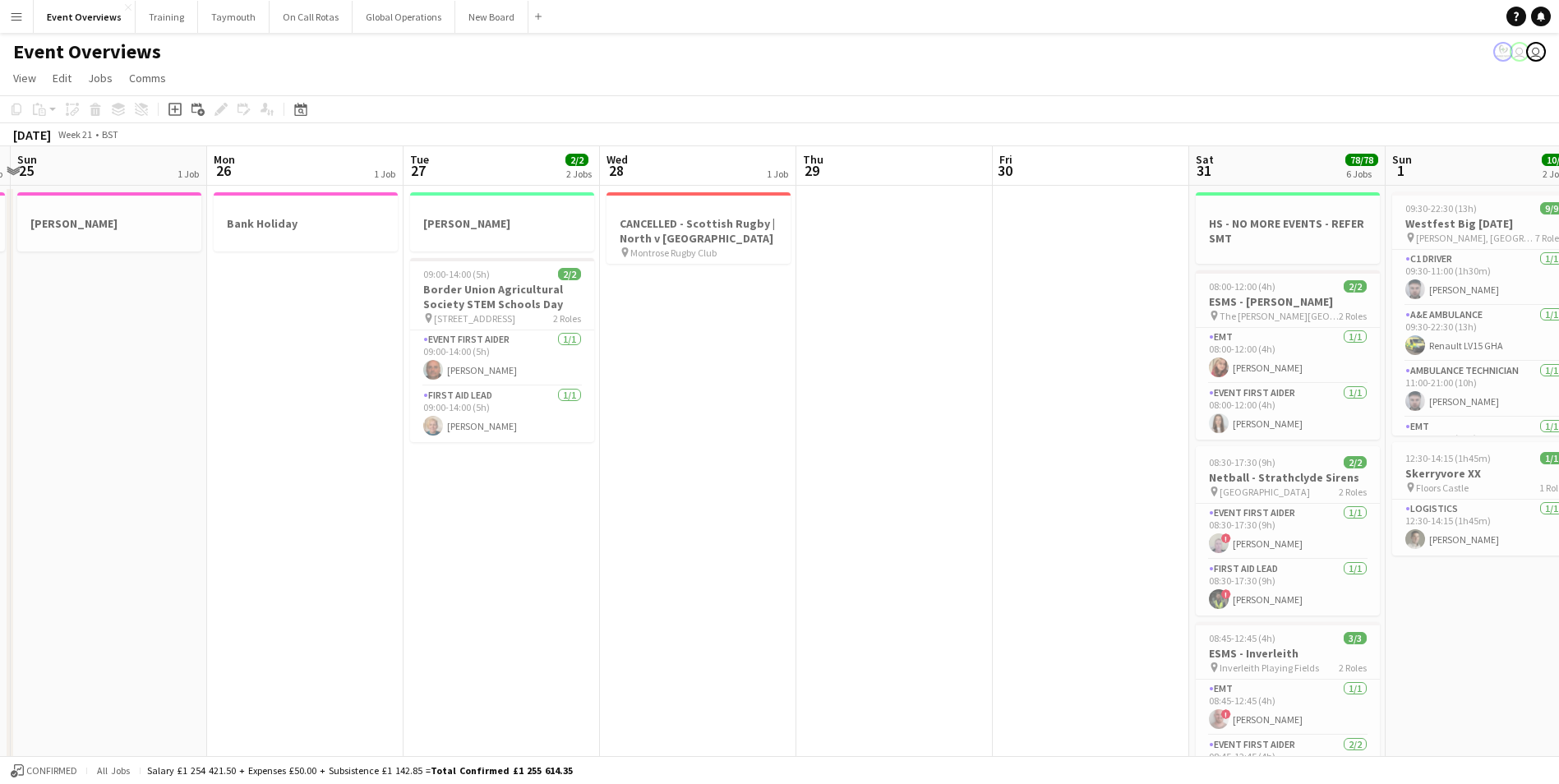
drag, startPoint x: 597, startPoint y: 630, endPoint x: 621, endPoint y: 593, distance: 44.1
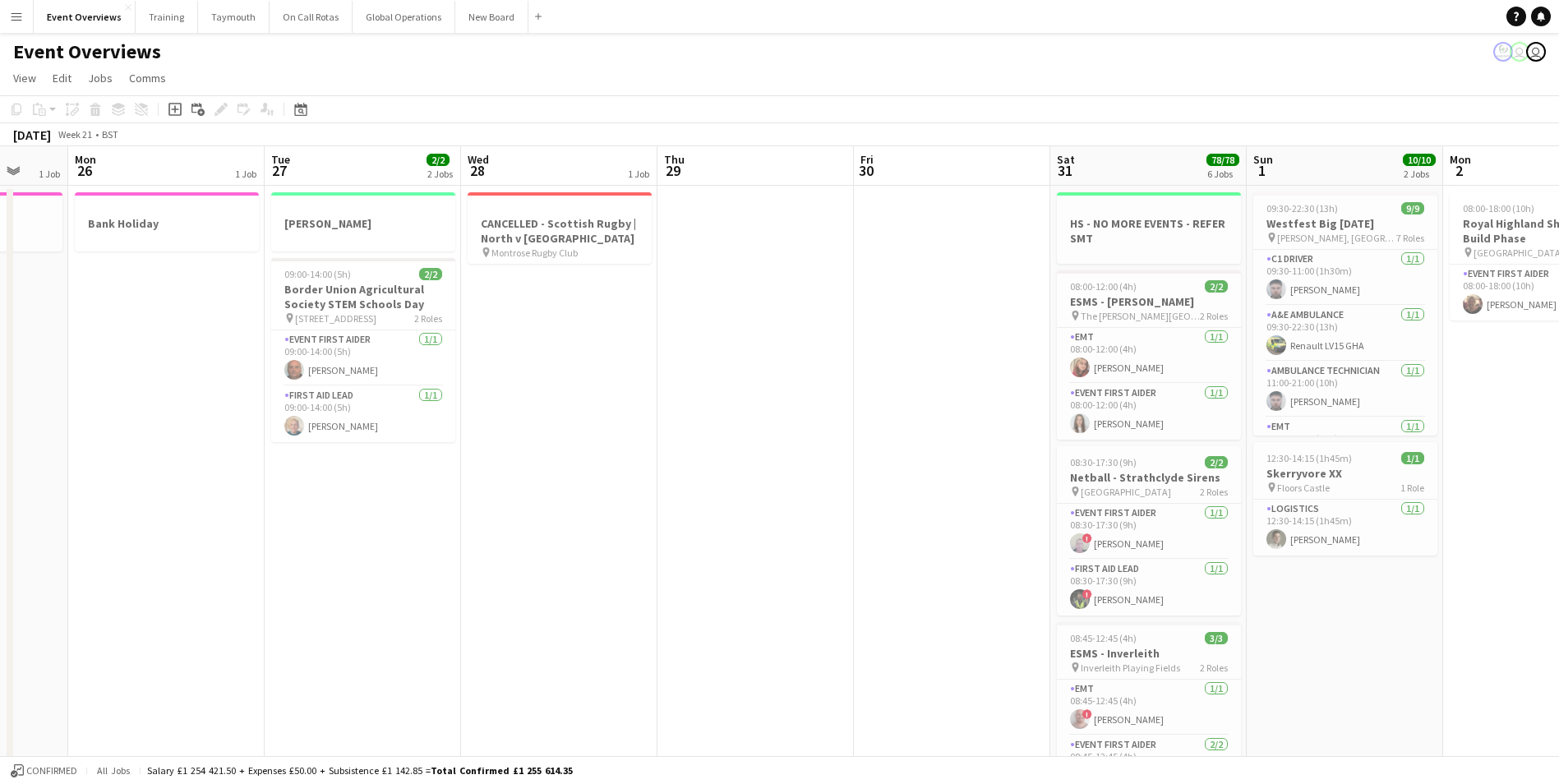
drag, startPoint x: 451, startPoint y: 599, endPoint x: 1039, endPoint y: 563, distance: 589.1
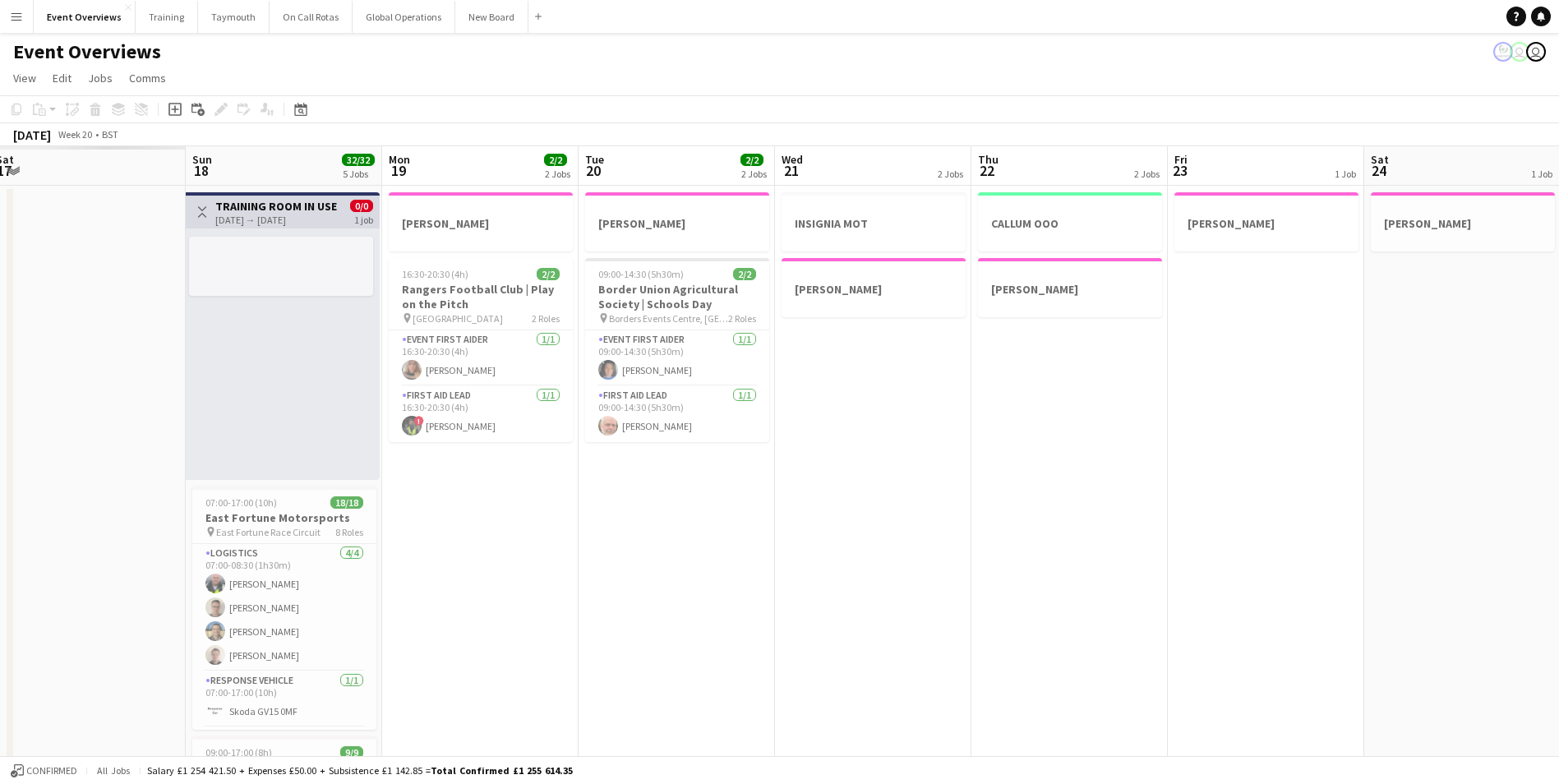
drag, startPoint x: 402, startPoint y: 600, endPoint x: 1481, endPoint y: 505, distance: 1083.2
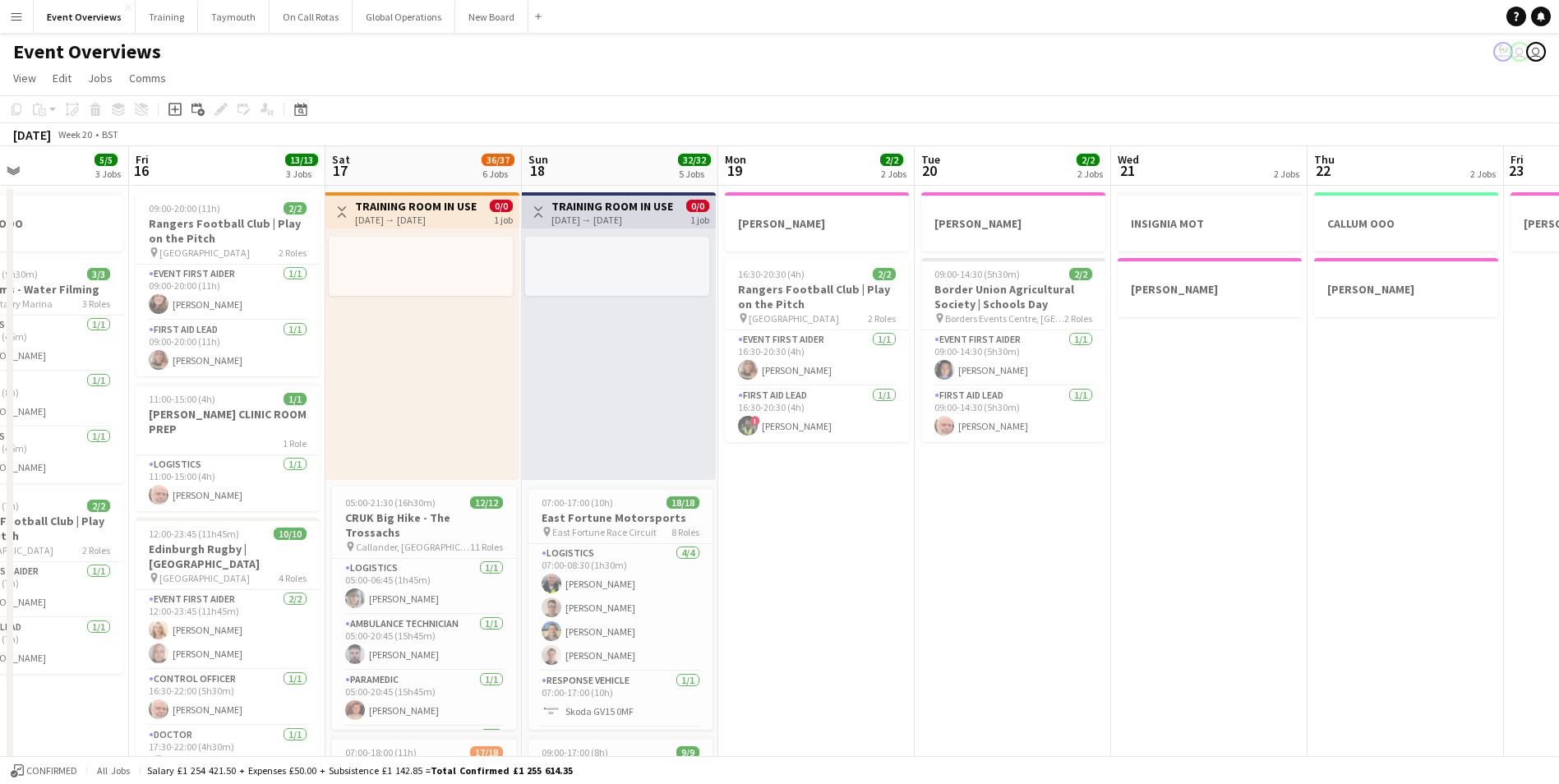
drag, startPoint x: 627, startPoint y: 561, endPoint x: 960, endPoint y: 534, distance: 334.1
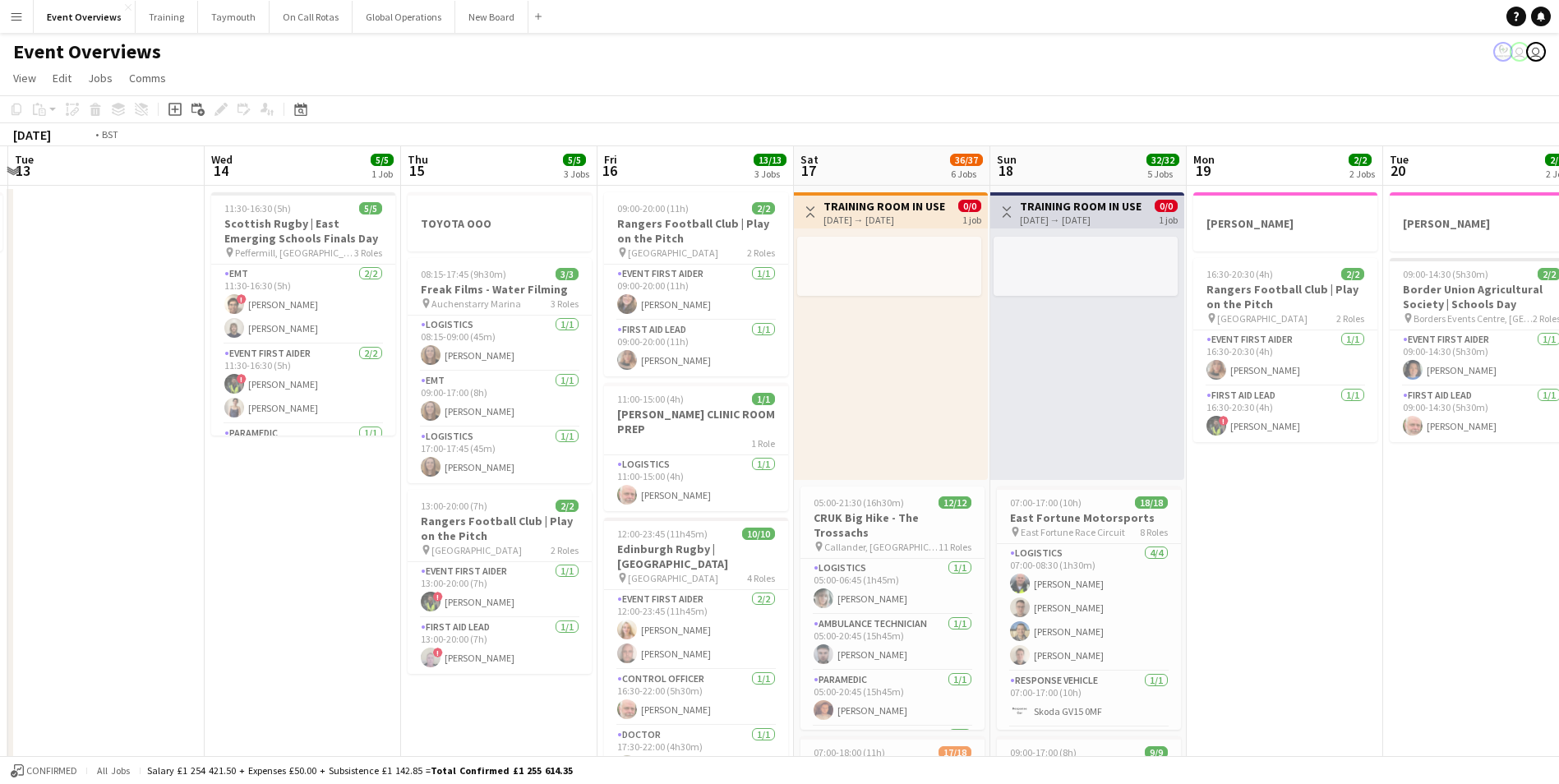
drag, startPoint x: 832, startPoint y: 576, endPoint x: 1770, endPoint y: 501, distance: 941.0
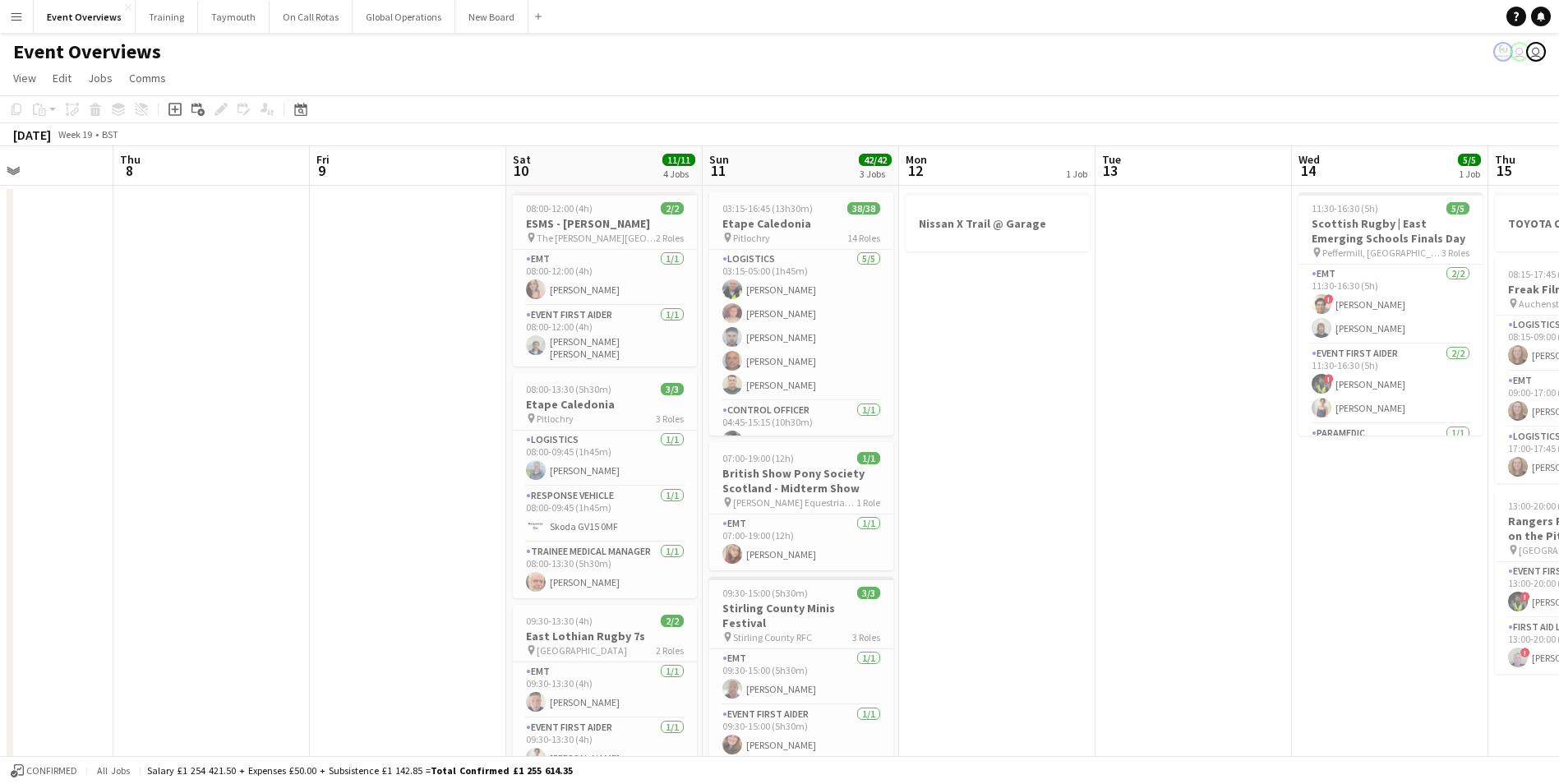
drag, startPoint x: 278, startPoint y: 569, endPoint x: 1169, endPoint y: 477, distance: 895.7
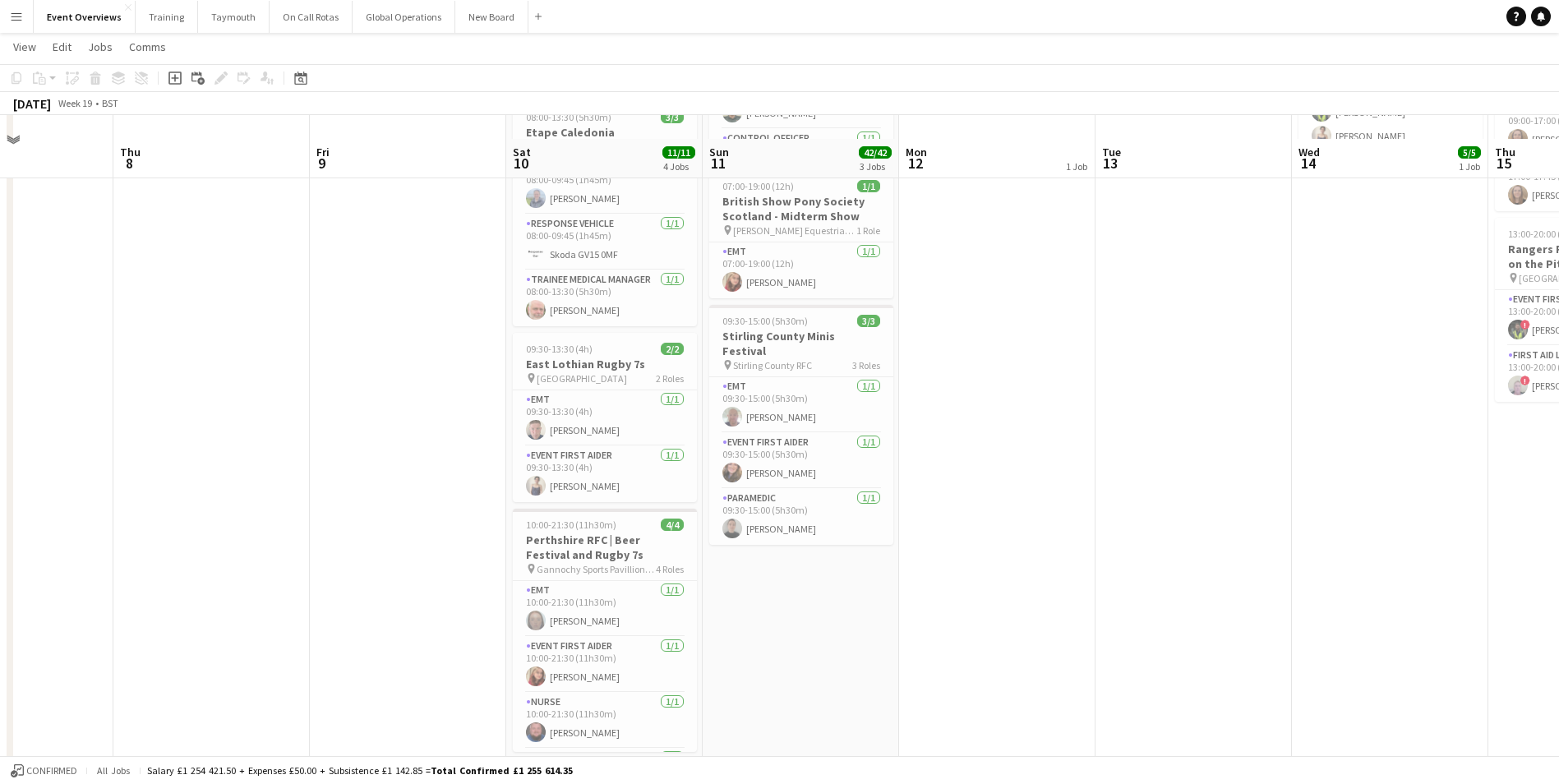
scroll to position [328, 0]
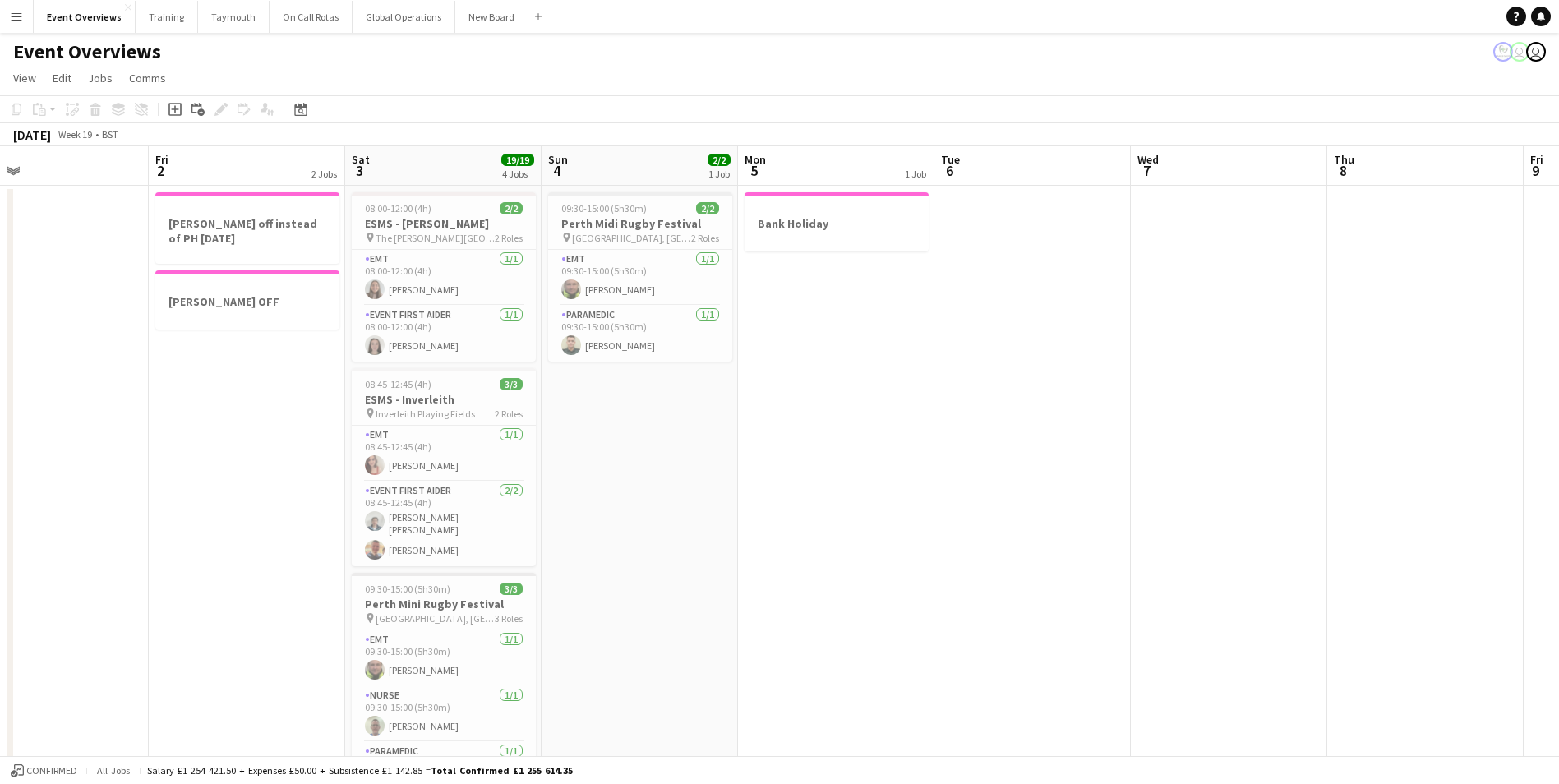
drag, startPoint x: 341, startPoint y: 514, endPoint x: 1567, endPoint y: 385, distance: 1232.8
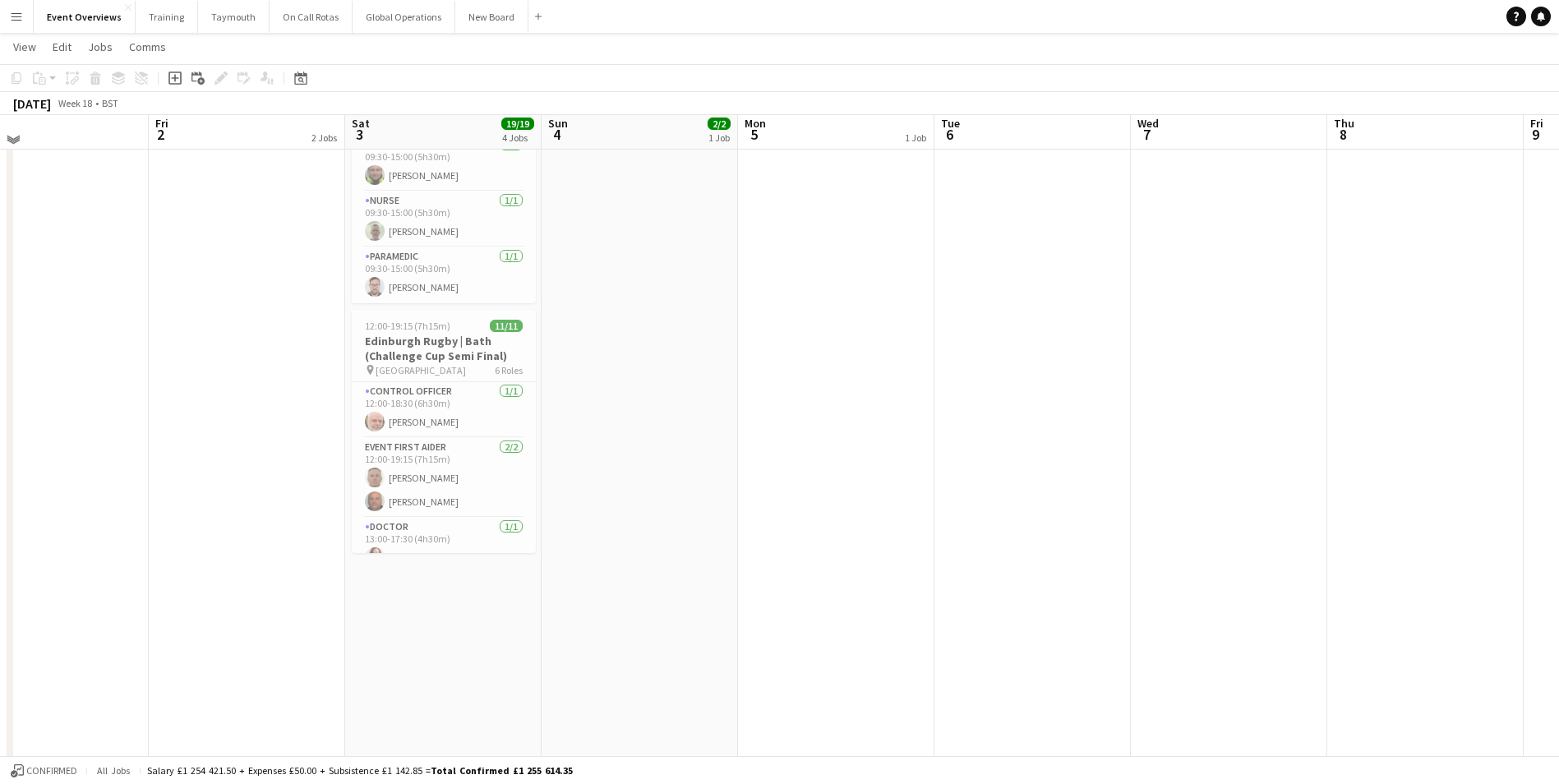
scroll to position [76, 0]
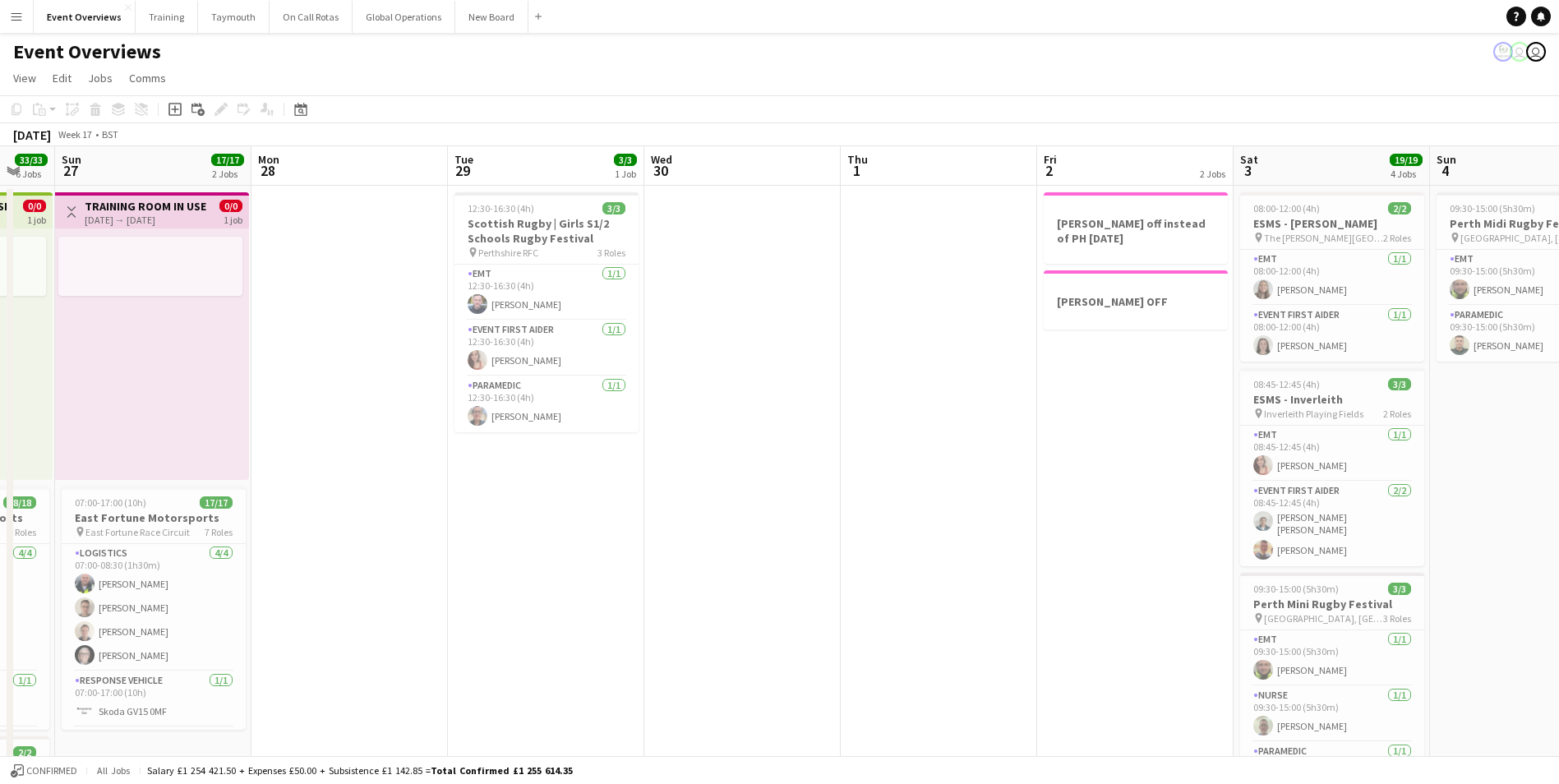
drag, startPoint x: 191, startPoint y: 546, endPoint x: 1276, endPoint y: 450, distance: 1089.2
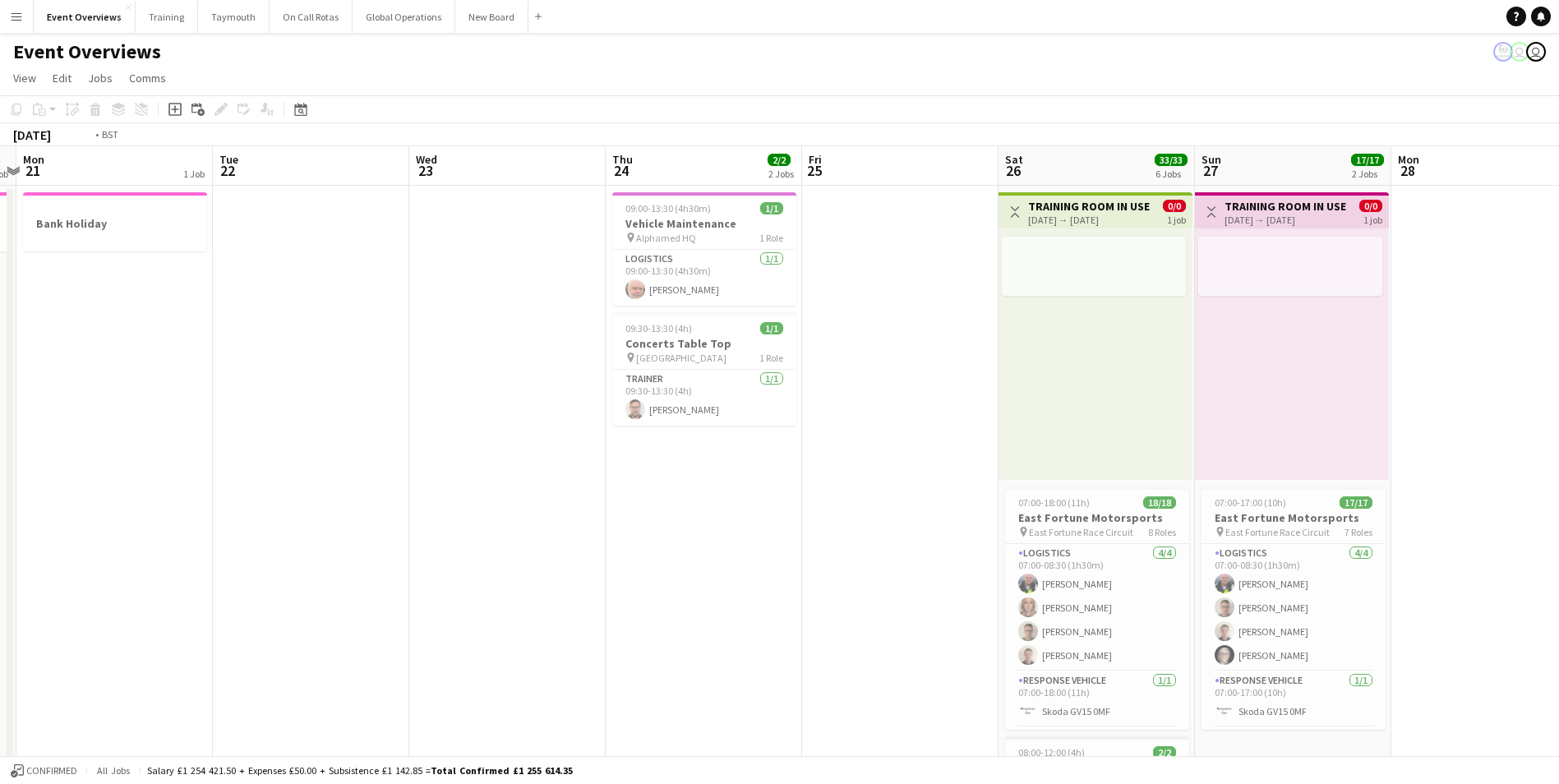
drag, startPoint x: 538, startPoint y: 563, endPoint x: 1532, endPoint y: 496, distance: 996.3
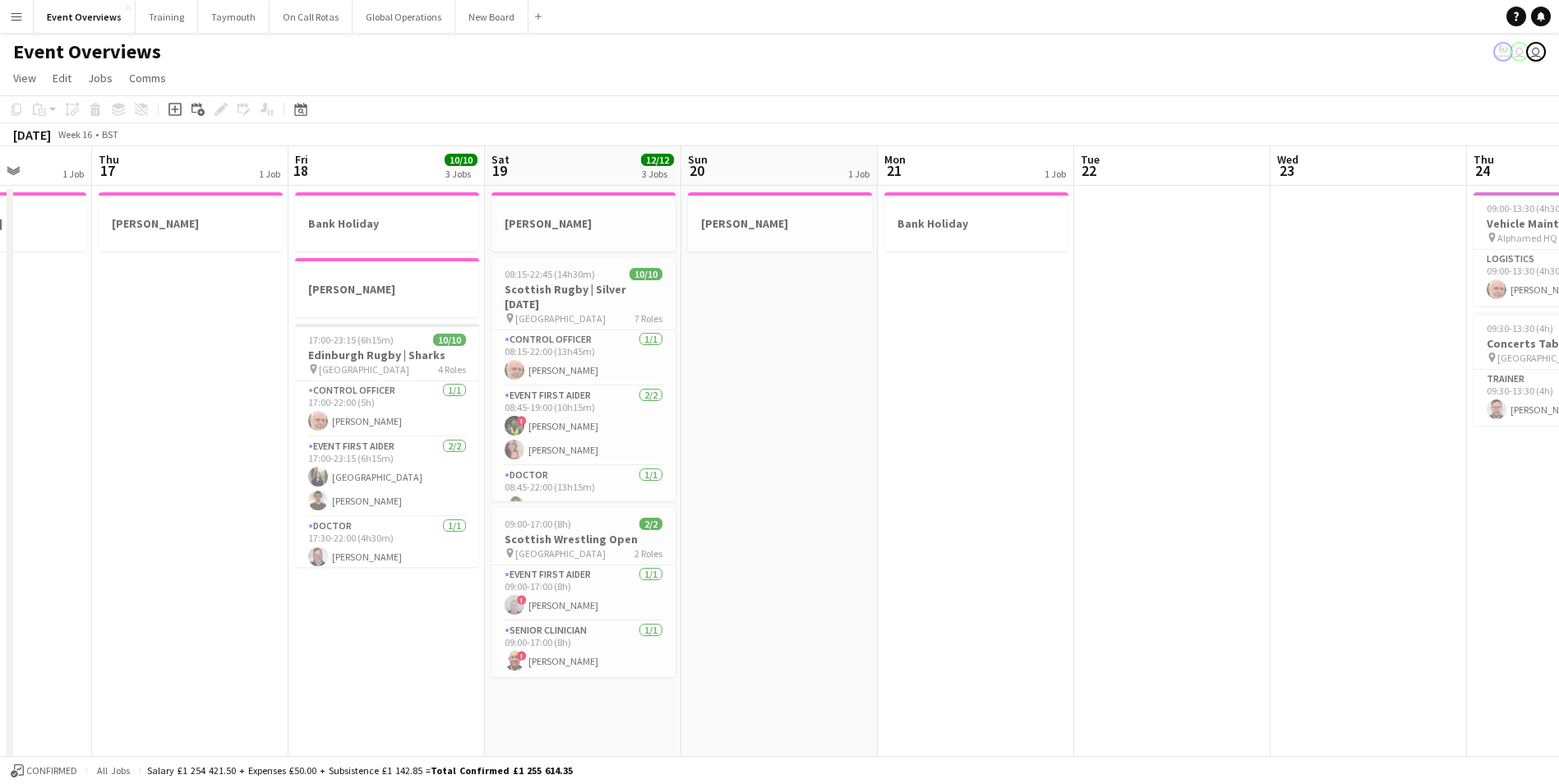
drag, startPoint x: 372, startPoint y: 620, endPoint x: 1458, endPoint y: 488, distance: 1094.0
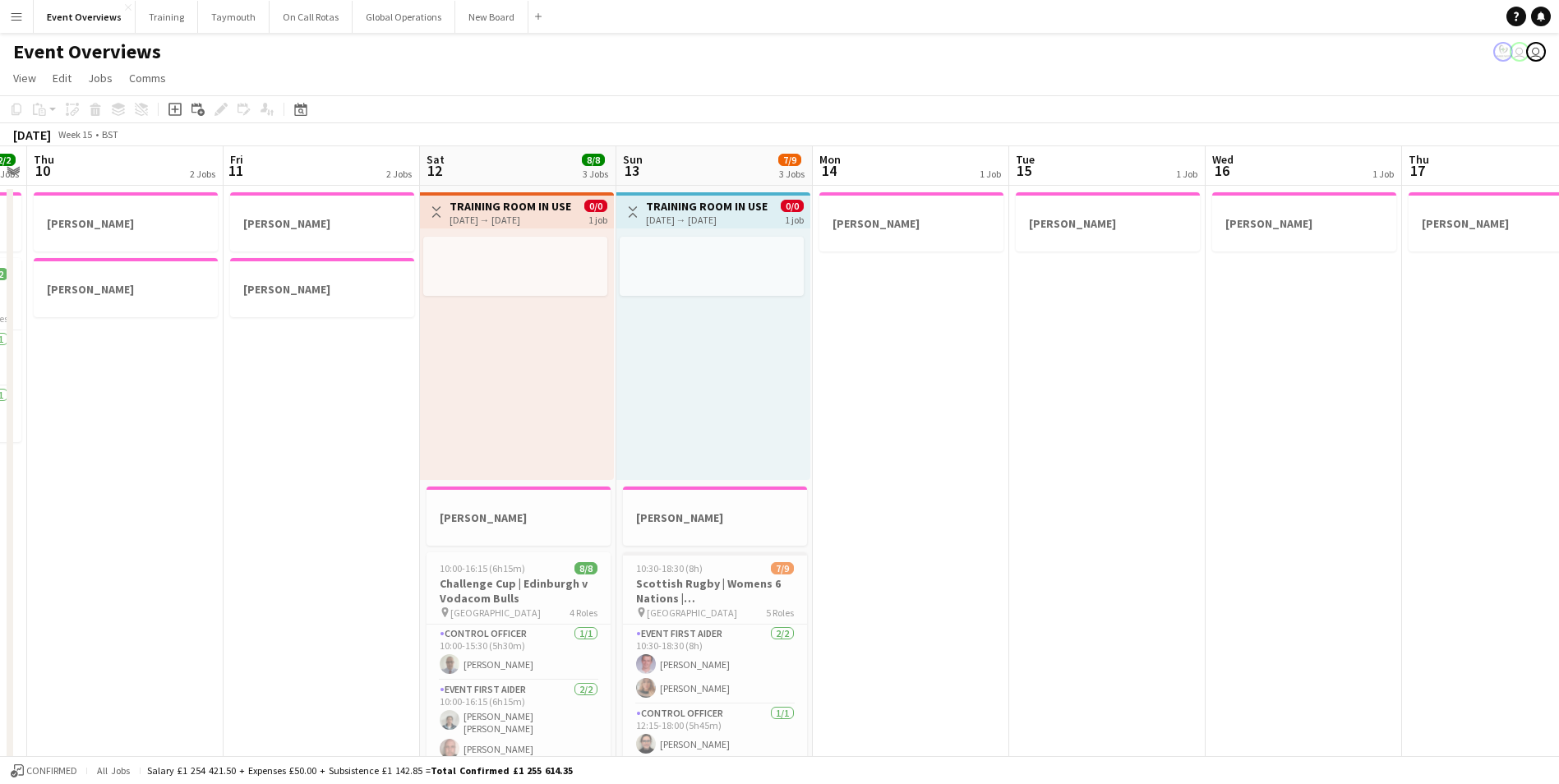
drag, startPoint x: 169, startPoint y: 616, endPoint x: 1254, endPoint y: 476, distance: 1094.0
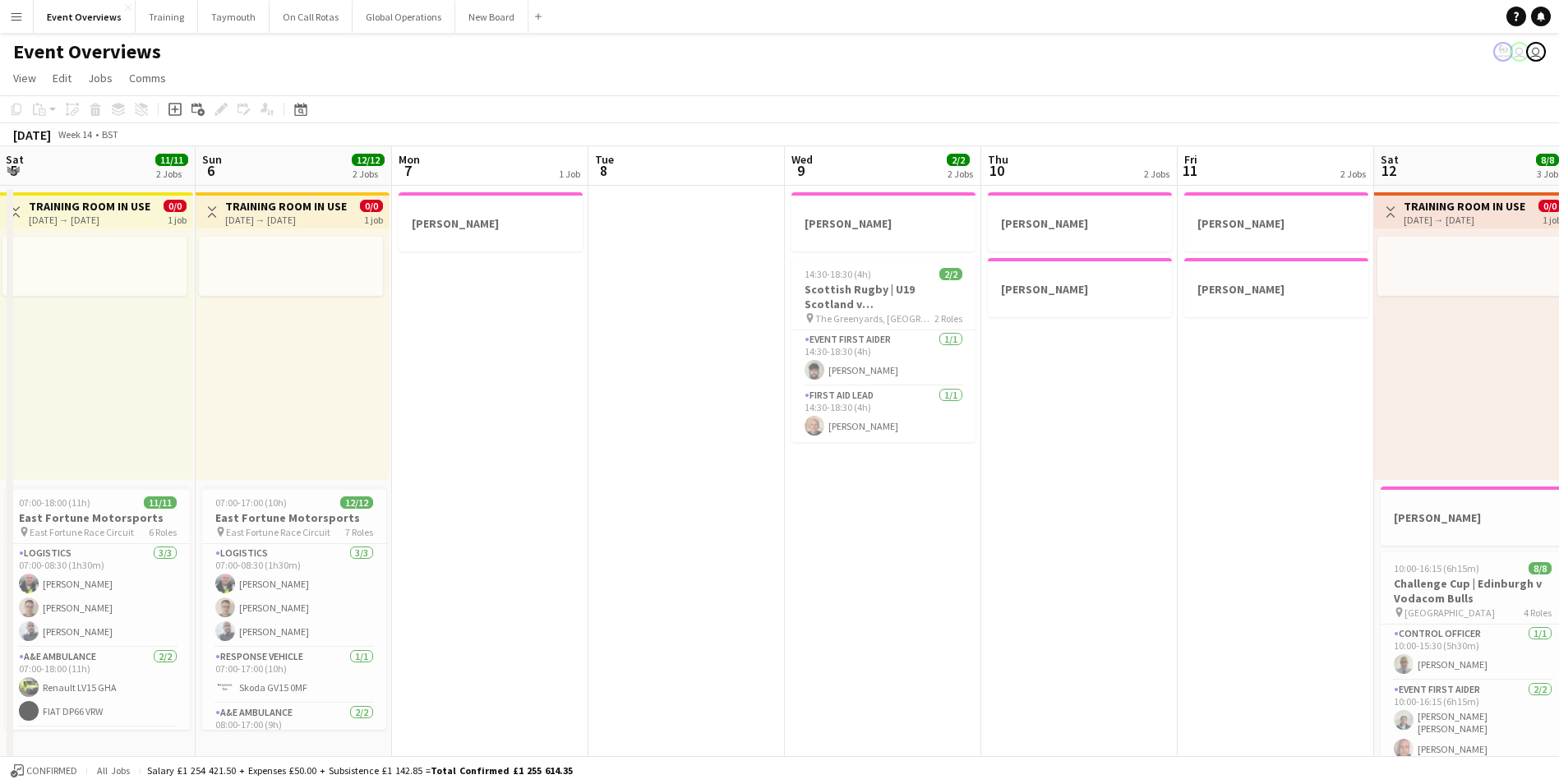
drag, startPoint x: 222, startPoint y: 555, endPoint x: 1177, endPoint y: 431, distance: 963.0
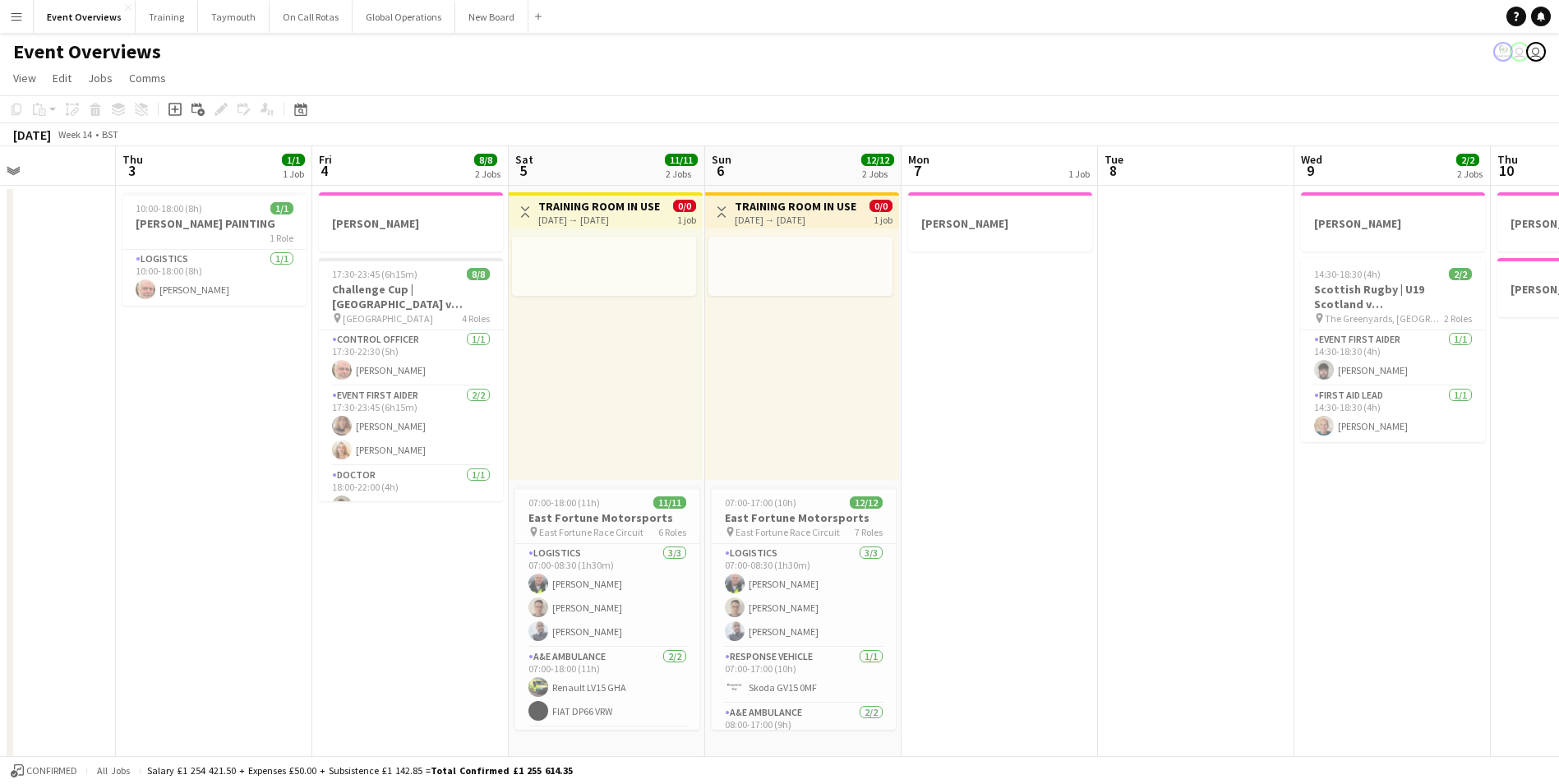
drag, startPoint x: 680, startPoint y: 563, endPoint x: 1030, endPoint y: 509, distance: 354.1
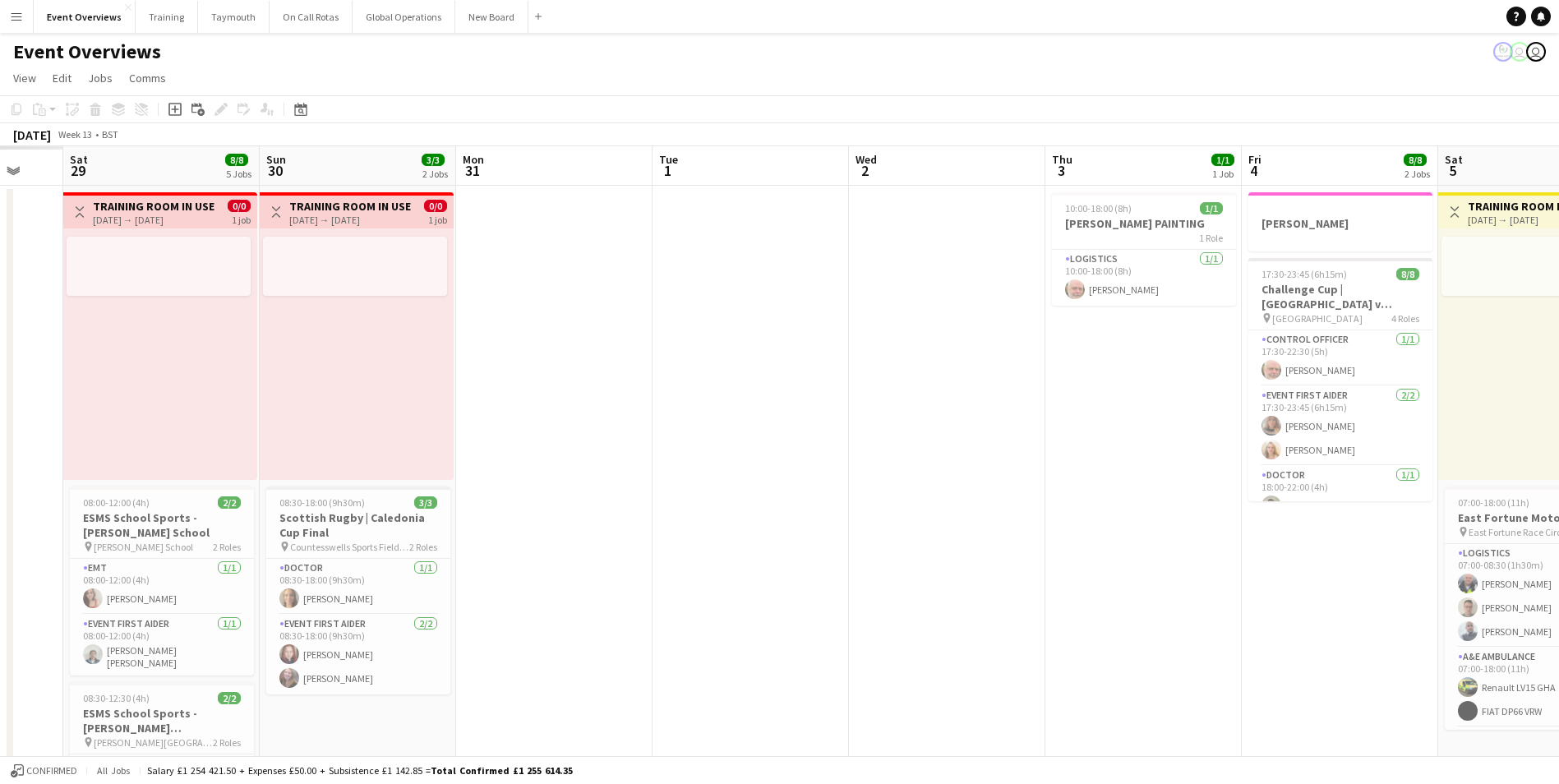
drag, startPoint x: 362, startPoint y: 625, endPoint x: 1267, endPoint y: 491, distance: 914.9
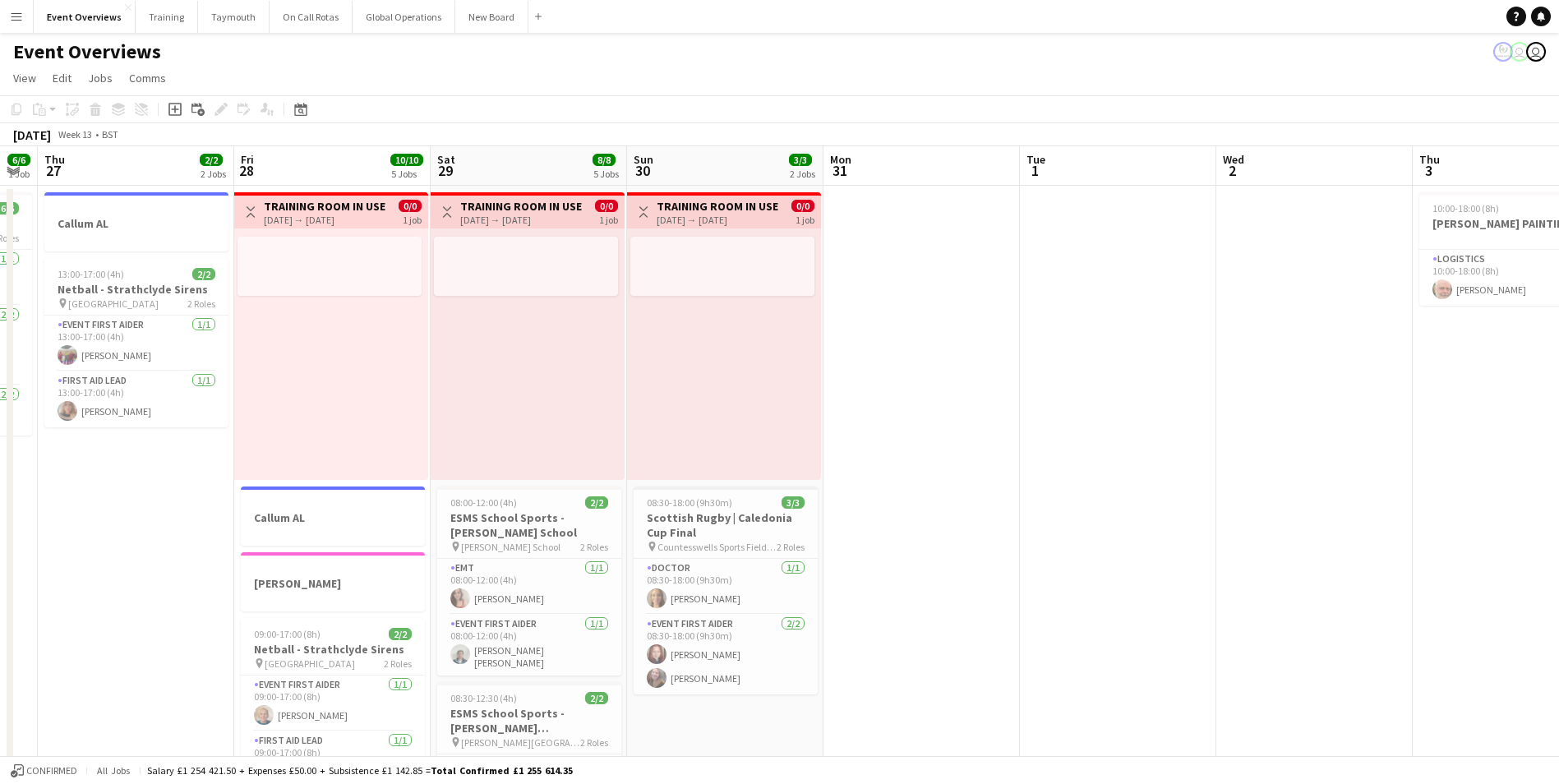
drag, startPoint x: 679, startPoint y: 540, endPoint x: 1077, endPoint y: 479, distance: 402.6
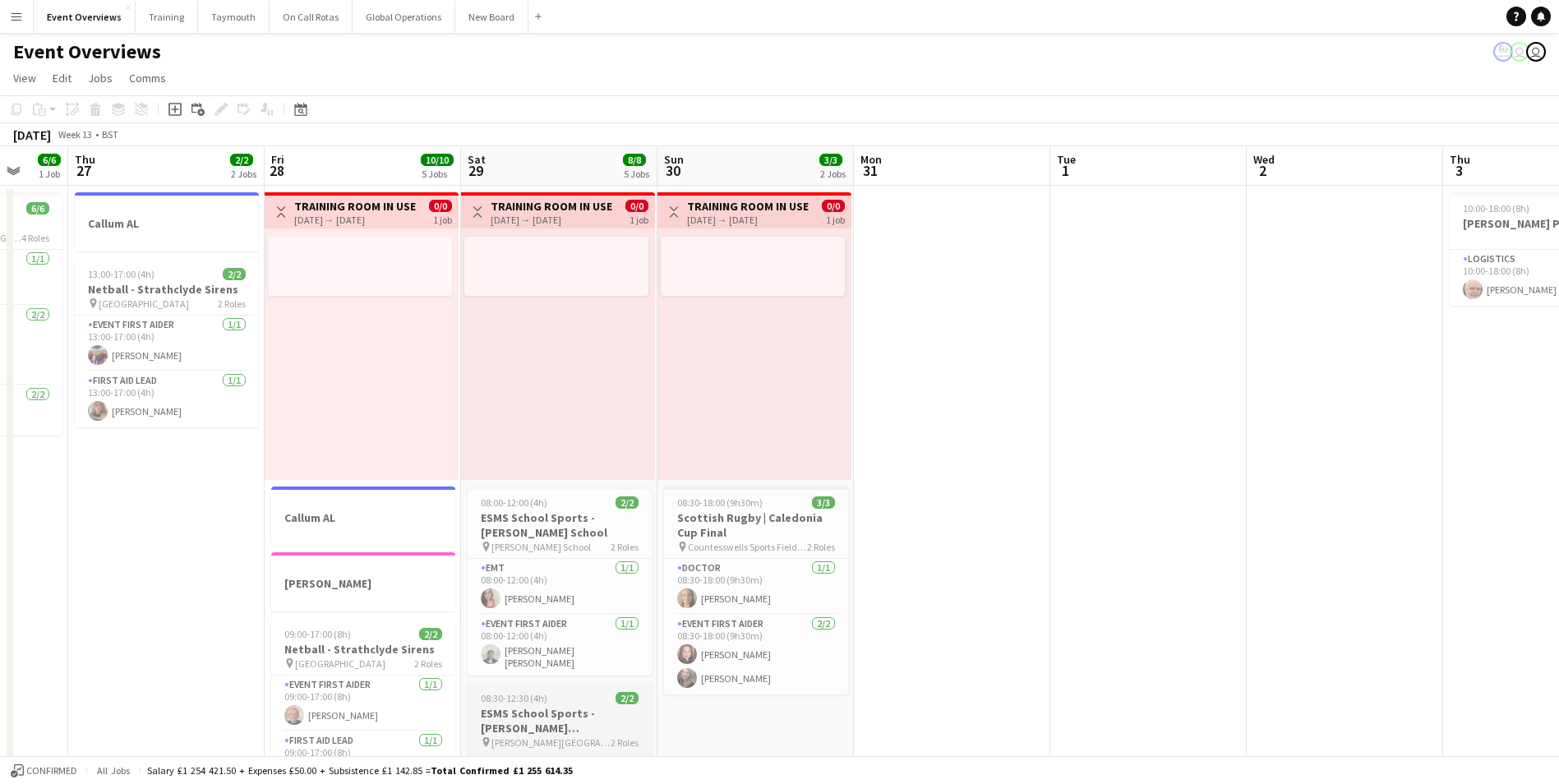
click at [550, 709] on h3 "ESMS School Sports - [PERSON_NAME][GEOGRAPHIC_DATA]" at bounding box center [560, 721] width 184 height 29
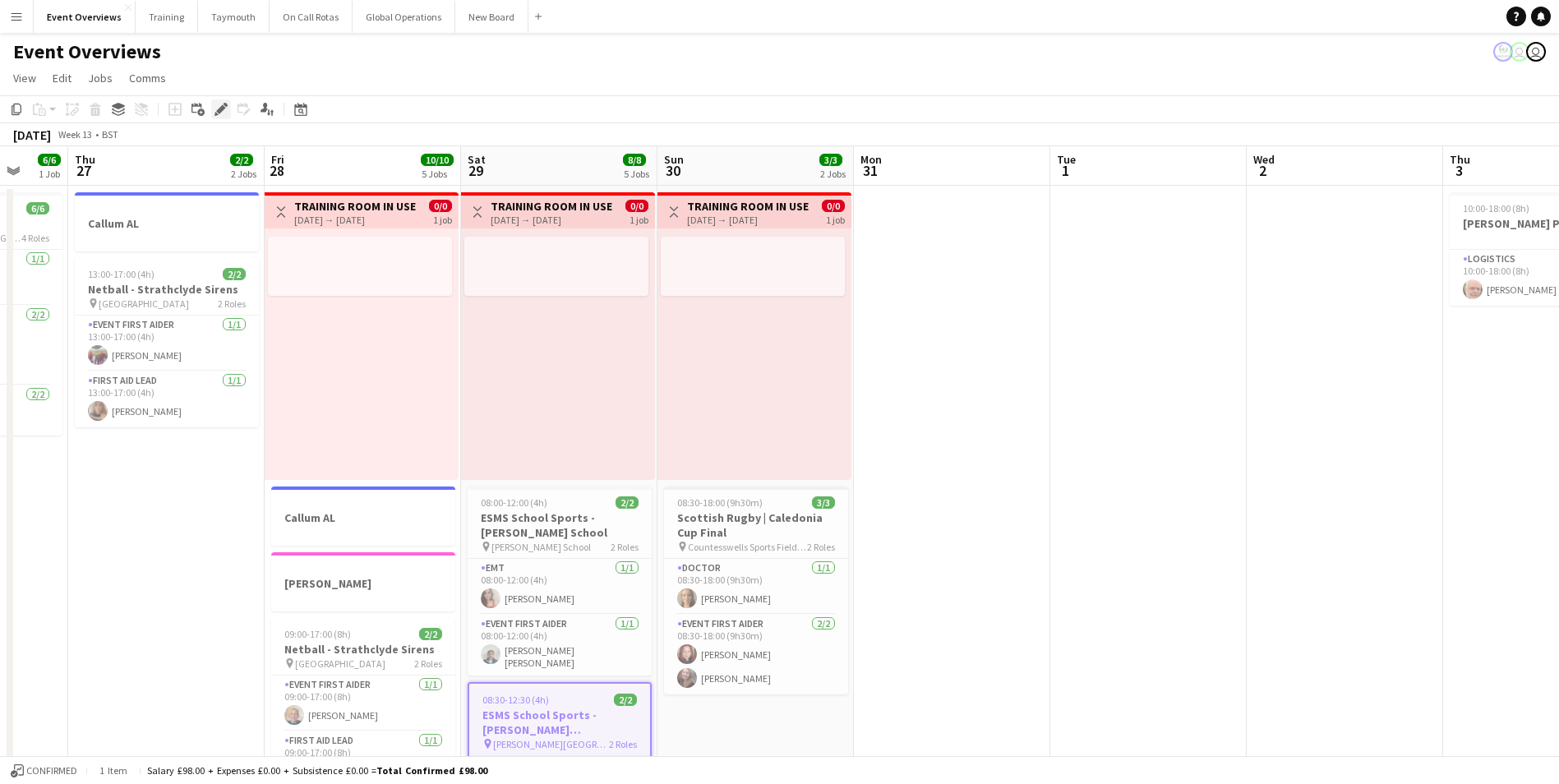
click at [222, 109] on icon at bounding box center [220, 109] width 9 height 9
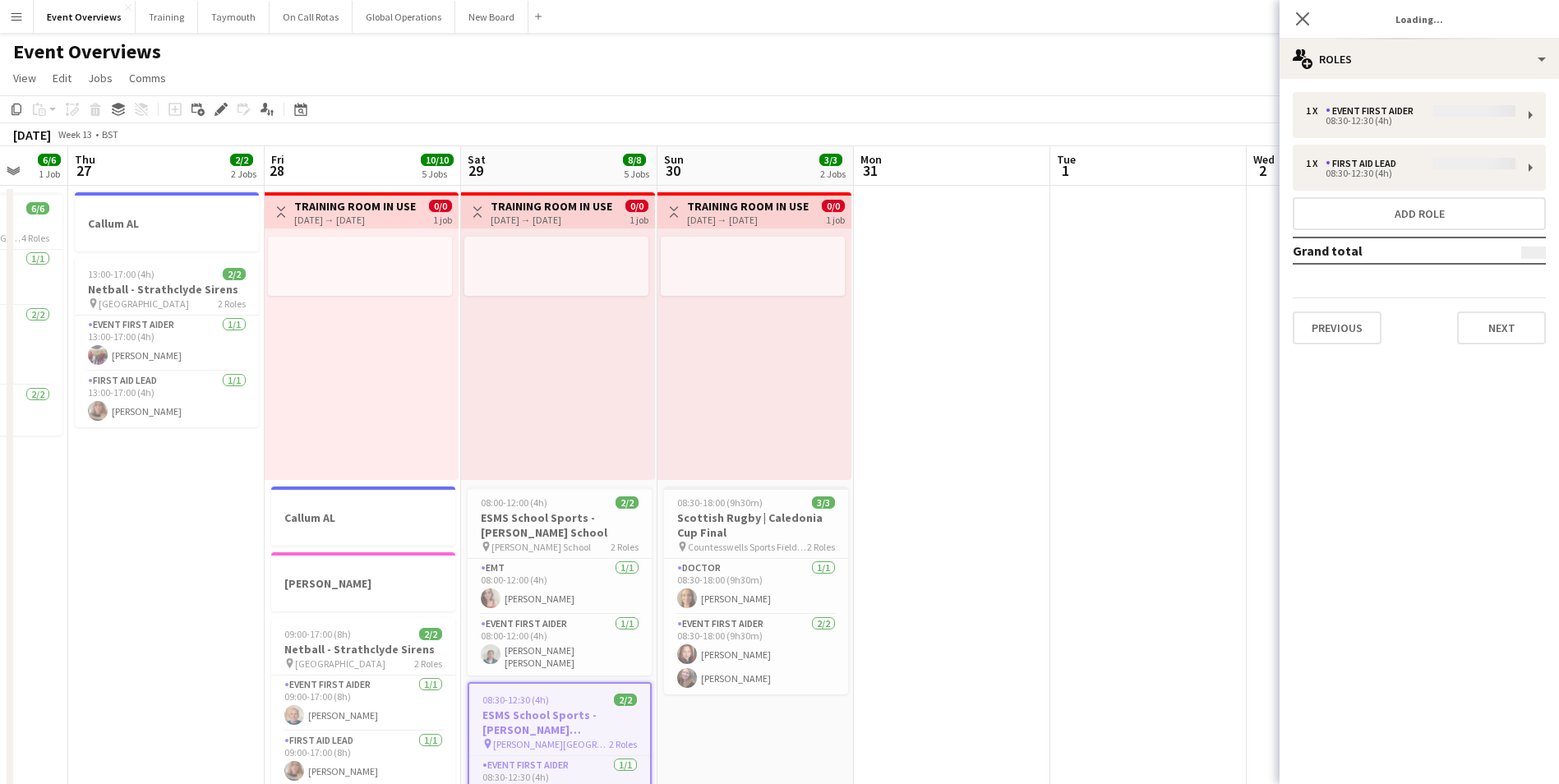
type input "**********"
click at [1499, 334] on button "Next" at bounding box center [1501, 327] width 88 height 33
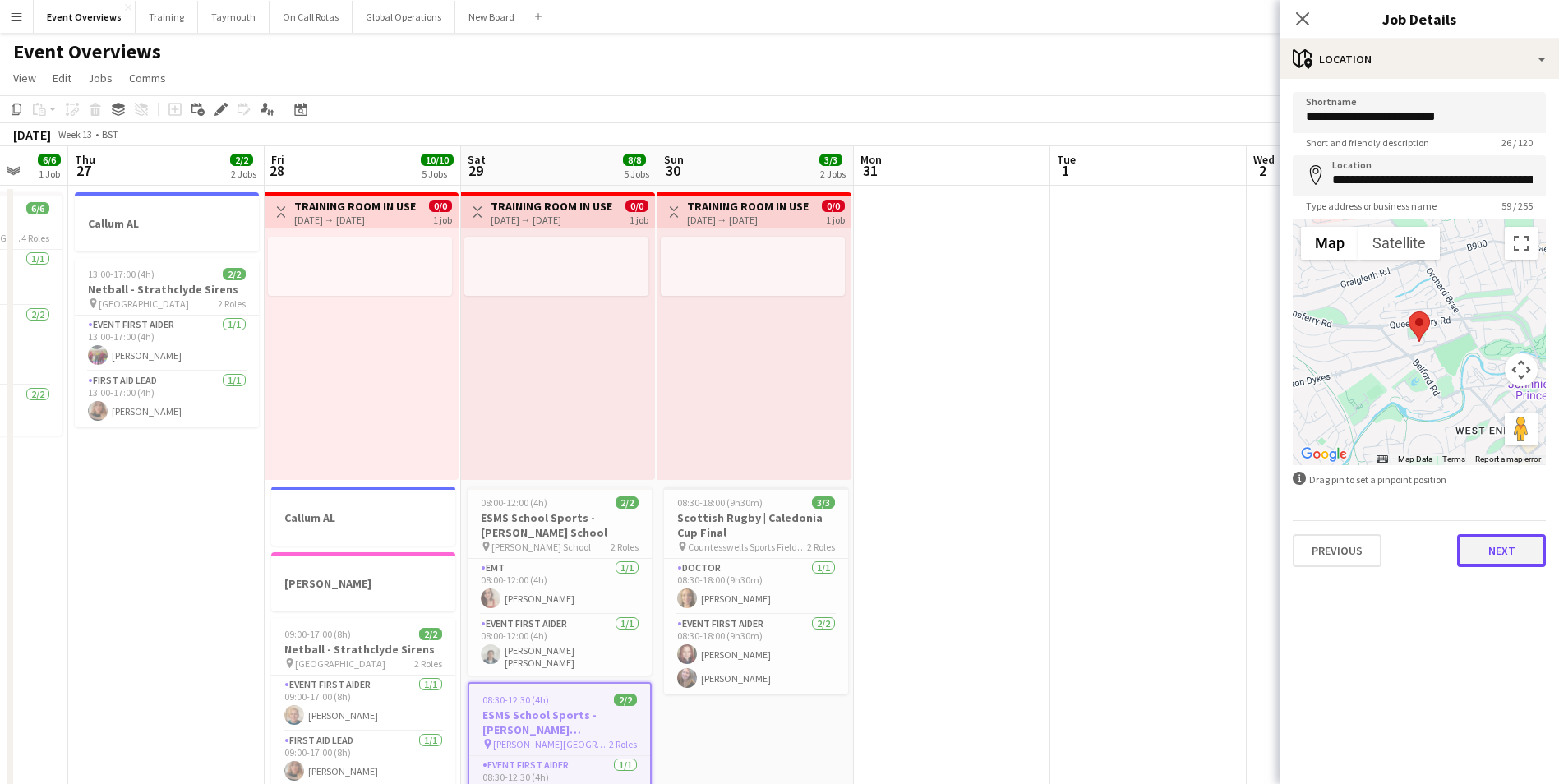
click at [1497, 553] on button "Next" at bounding box center [1501, 550] width 88 height 33
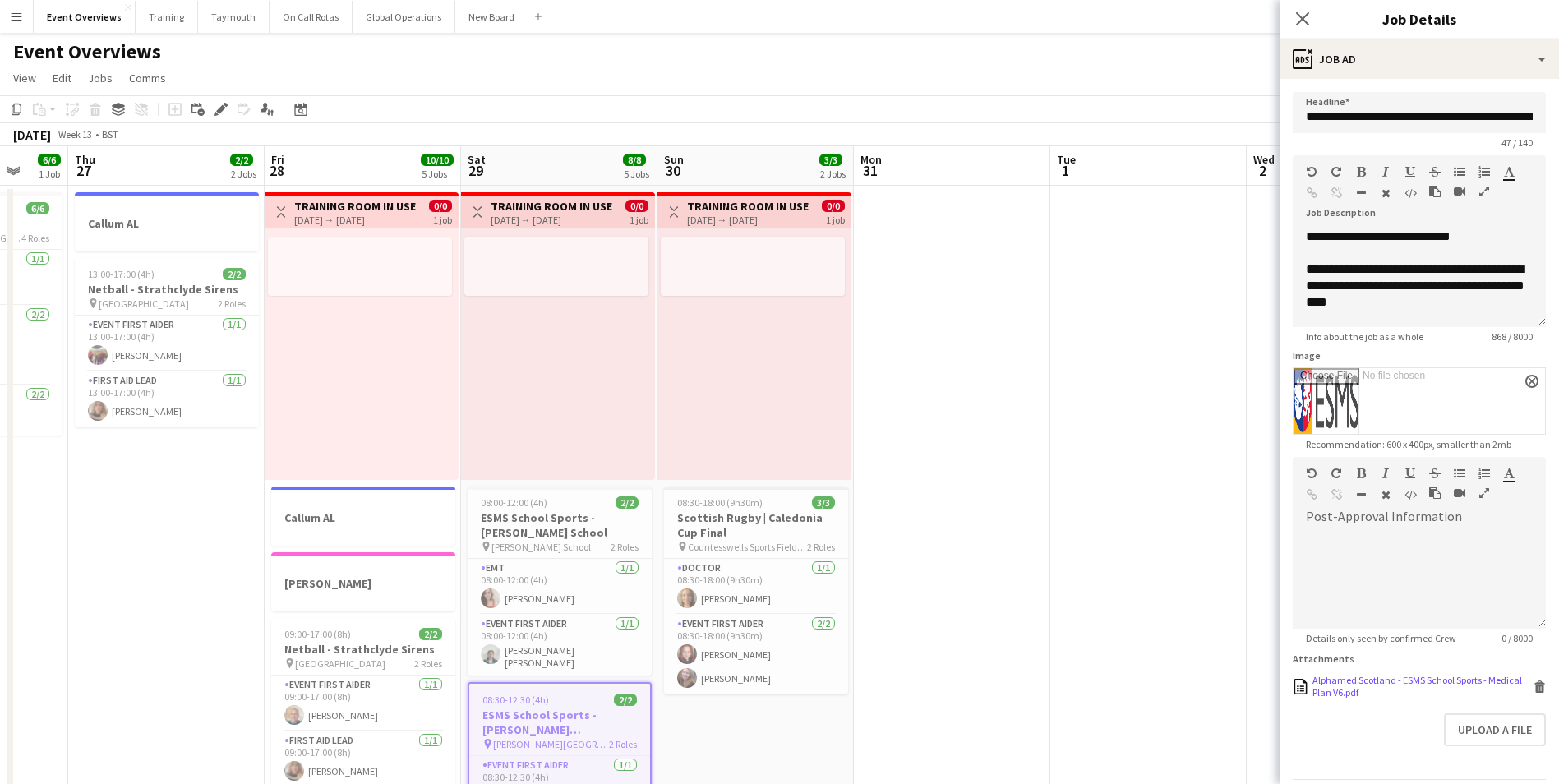
click at [1360, 698] on div "Alphamed Scotland - ESMS School Sports - Medical Plan V6.pdf" at bounding box center [1420, 686] width 217 height 24
